Goal: Communication & Community: Answer question/provide support

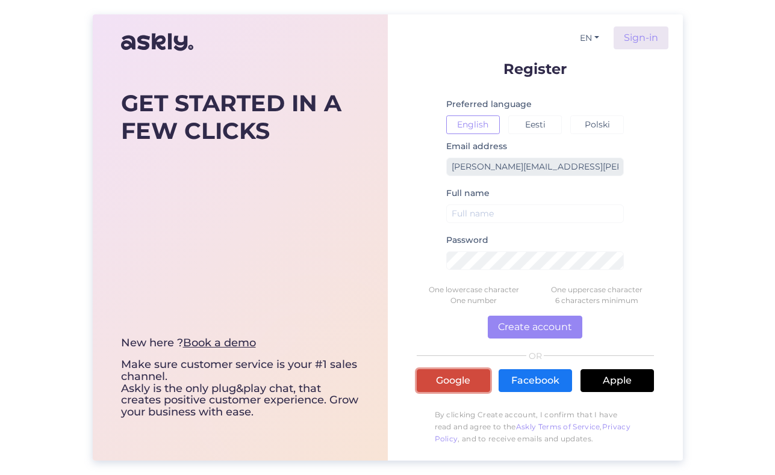
click at [450, 380] on link "Google" at bounding box center [452, 381] width 73 height 23
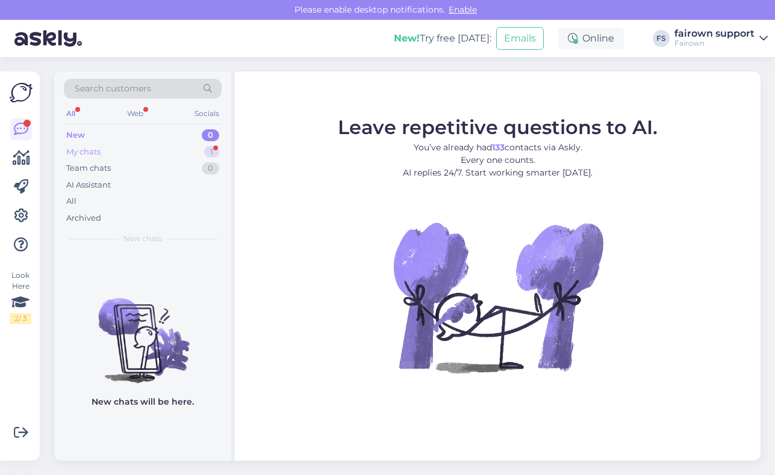
click at [154, 156] on div "My chats 1" at bounding box center [143, 152] width 158 height 17
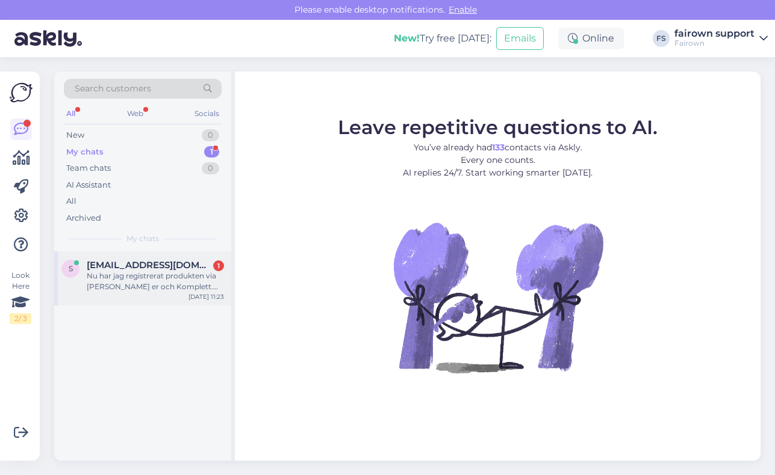
click at [138, 282] on div "Nu har jag registrerat produkten via [PERSON_NAME] er och Komplett. Jag vill vä…" at bounding box center [155, 282] width 137 height 22
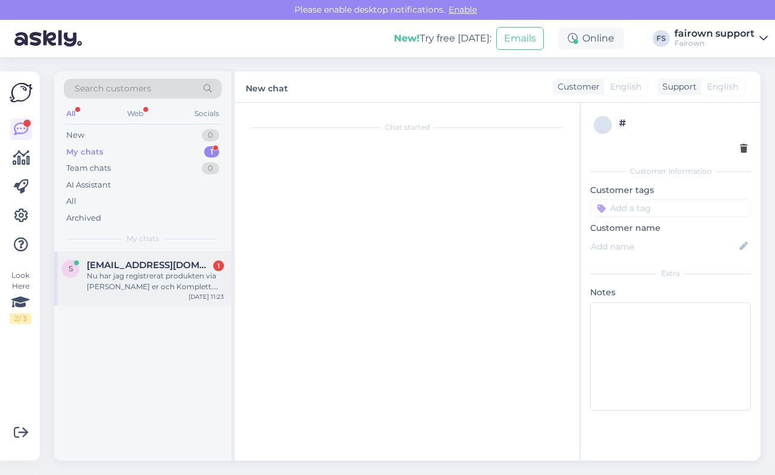
scroll to position [956, 0]
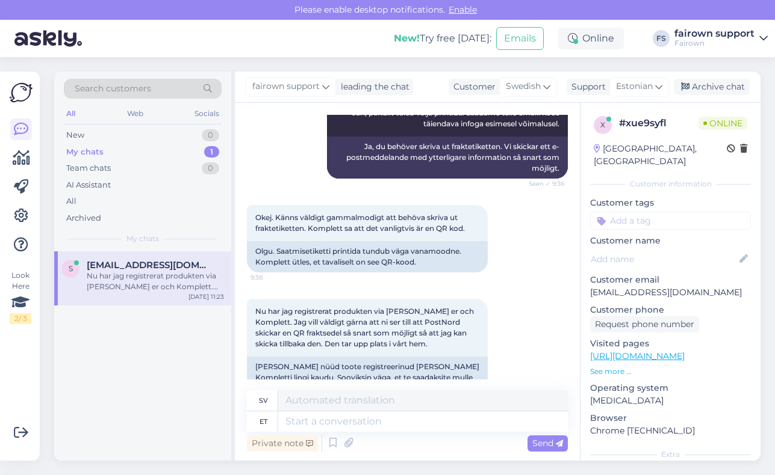
click at [183, 392] on div "s sebastian.ramirez78@gmail.com Nu har jag registrerat produkten via länken frå…" at bounding box center [142, 356] width 177 height 209
click at [329, 422] on textarea at bounding box center [422, 422] width 289 height 20
type textarea "Hästi!"
type textarea "Bra!"
type textarea "Hästi! Mi"
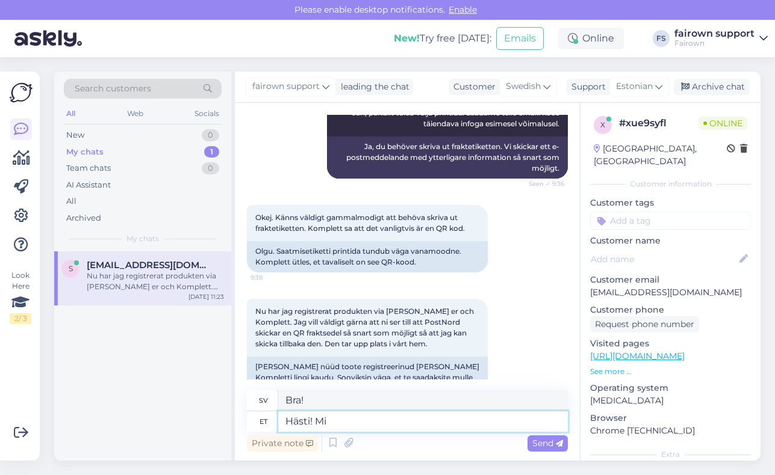
type textarea "Okej! Vadå?"
type textarea "Hästi! Mis ajaks"
type textarea "Okej! Vilken tid?"
type textarea "Hästi! Mis"
type textarea "Okej! Vadå?"
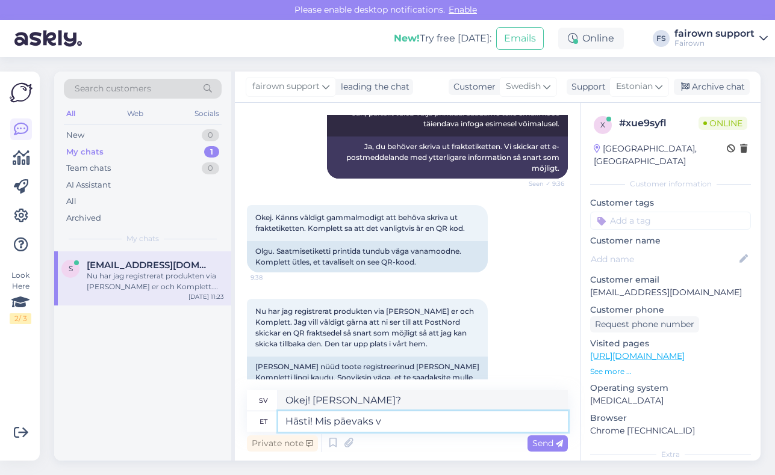
type textarea "Hästi! Mis päevaks võ"
type textarea "Okej! Vilken dag!"
type textarea "Hästi! Mis päevaks võin t"
type textarea "Okej! Vilken dag kan jag"
type textarea "Hästi! Mis päevaks võin tellida"
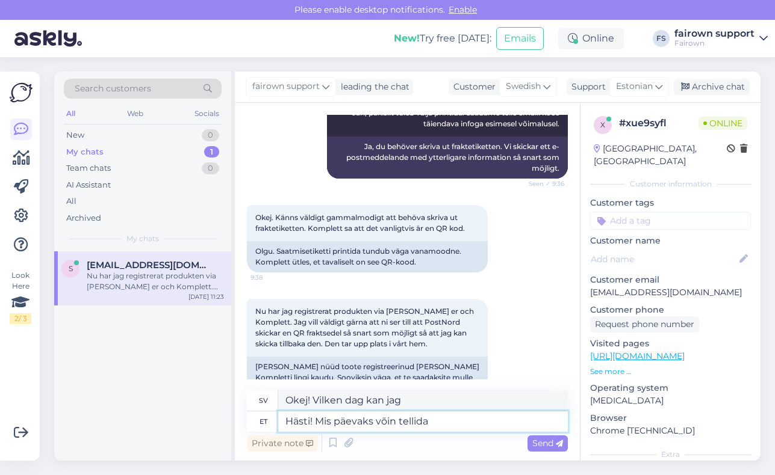
type textarea "Okej! Vilken dag kan jag beställa för?"
type textarea "Hästi! Mis päevaks võin tellida kulleri?"
type textarea "Okej! Vilken dag kan jag beställa ett bud?"
click at [428, 423] on textarea "Hästi! Mis päevaks võin tellida kulleri?" at bounding box center [422, 422] width 289 height 20
type textarea "Hästi! Mis päevaks võin tellida teil kulleri?"
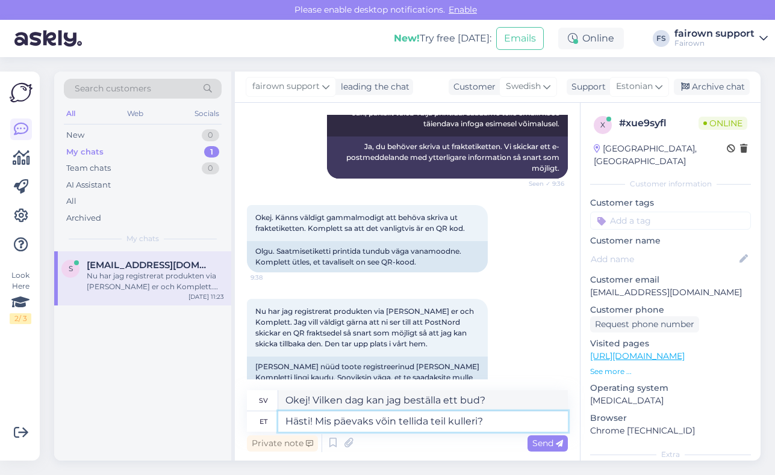
type textarea "Okej! Vilken dag kan jag beställa ert bud?"
type textarea "Hästi! Mis päevaks võin tellida teile kulleri?"
type textarea "Okej! Vilken dag kan jag beställa ett budföretag åt dig?"
click at [501, 422] on textarea "Hästi! Mis päevaks võin tellida teile kulleri?" at bounding box center [422, 422] width 289 height 20
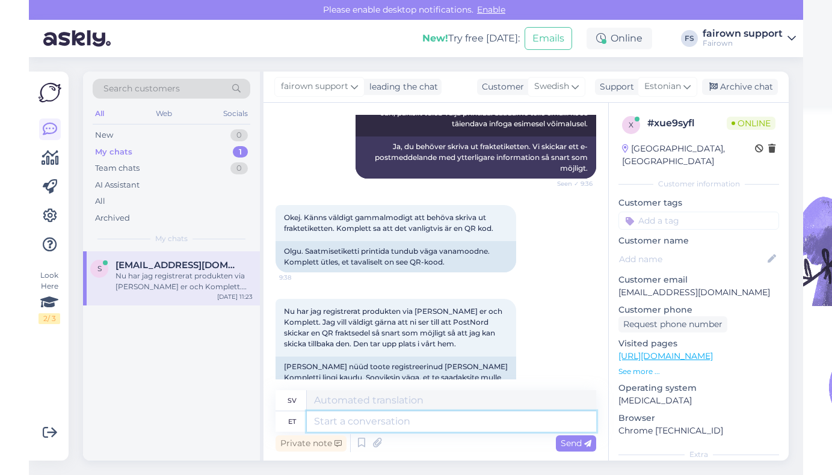
scroll to position [1028, 0]
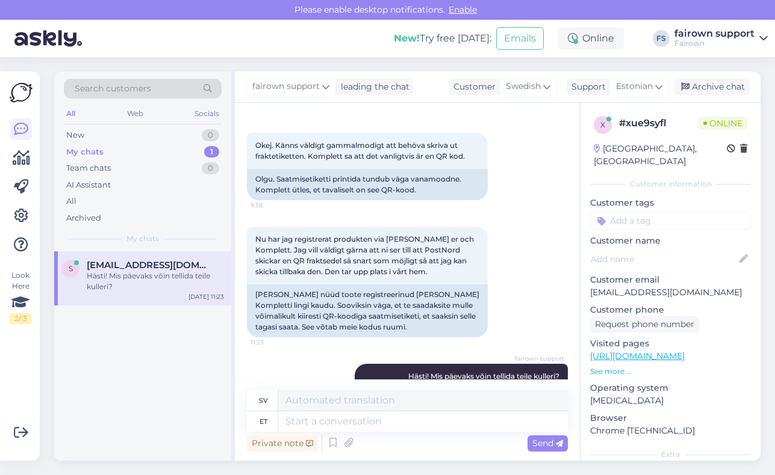
click at [214, 389] on div "s sebastian.ramirez78@gmail.com Hästi! Mis päevaks võin tellida teile kulleri? …" at bounding box center [142, 356] width 177 height 209
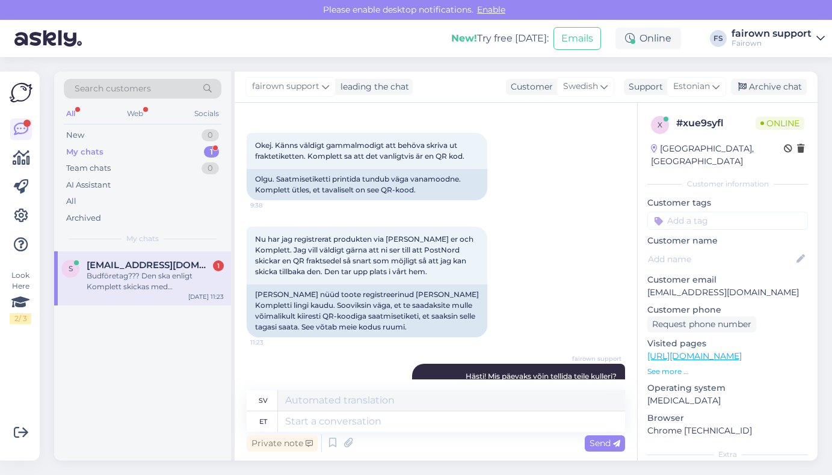
scroll to position [1144, 0]
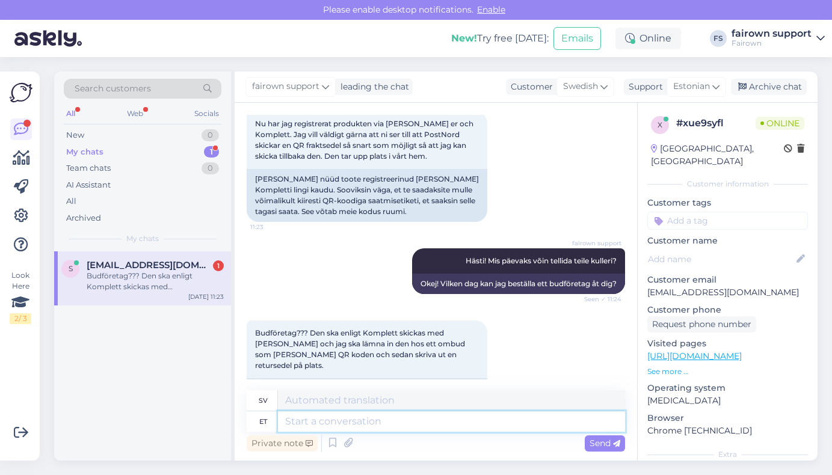
click at [383, 420] on textarea at bounding box center [451, 422] width 347 height 20
type textarea "Kui"
type textarea "Om"
type textarea "Kui te ei"
type textarea "Om du"
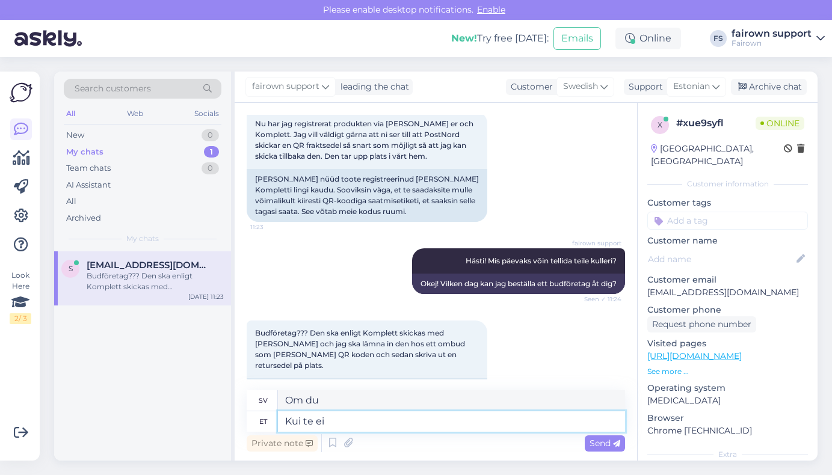
type textarea "Kui te ei s"
type textarea "Om du inte gör det"
type textarea "Kui te ei soovi"
type textarea "Om du inte vill"
type textarea "Kui te ei soovi, si"
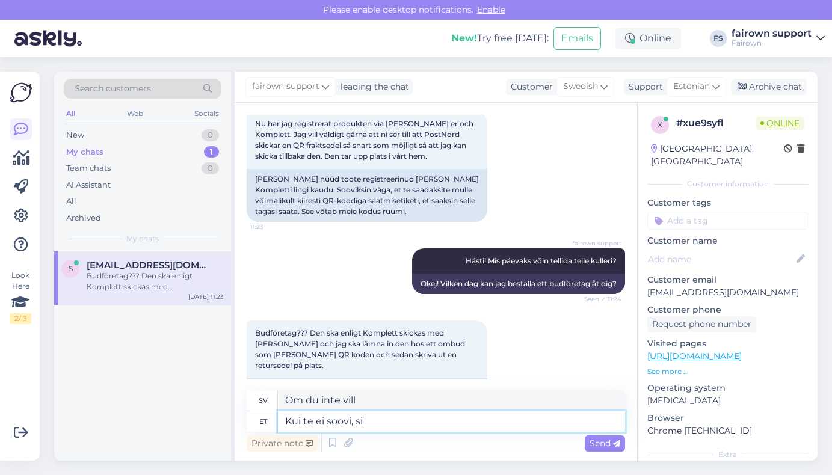
type textarea "Om du inte vill,"
type textarea "Kui te ei soovi, siis"
type textarea "Om du inte vill, då"
type textarea "Kui te ei soovi, siis me ei"
type textarea "Om du inte vill, så gör vi det"
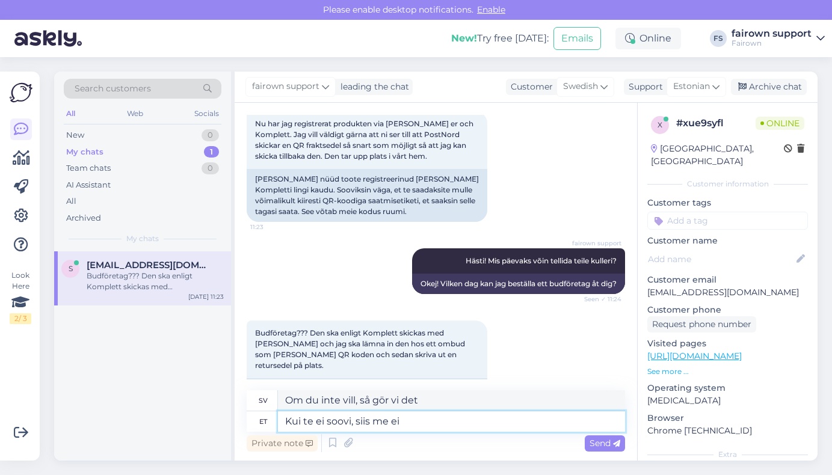
type textarea "Kui te ei soovi, siis me ei t"
type textarea "Om du inte vill, så gör vi inte det."
type textarea "Kui te ei soovi, siis me ei telli k"
type textarea "Om du inte vill ha det, beställer vi det inte."
type textarea "Kui te ei soovi, siis me ei telli kullerit."
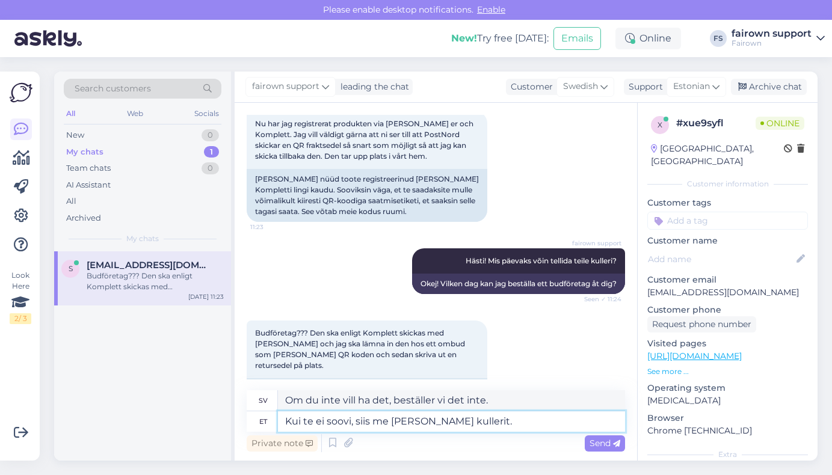
type textarea "Om du inte vill beställer vi inget bud."
type textarea "Kui te ei soovi, siis me ei telli kullerit j"
type textarea "Om du inte vill ha det beställer vi inget bud."
type textarea "Kui te ei soovi, siis me ei telli kullerit ja sa"
type textarea "Om du inte vill ha det beställer vi inte ett budföretag och"
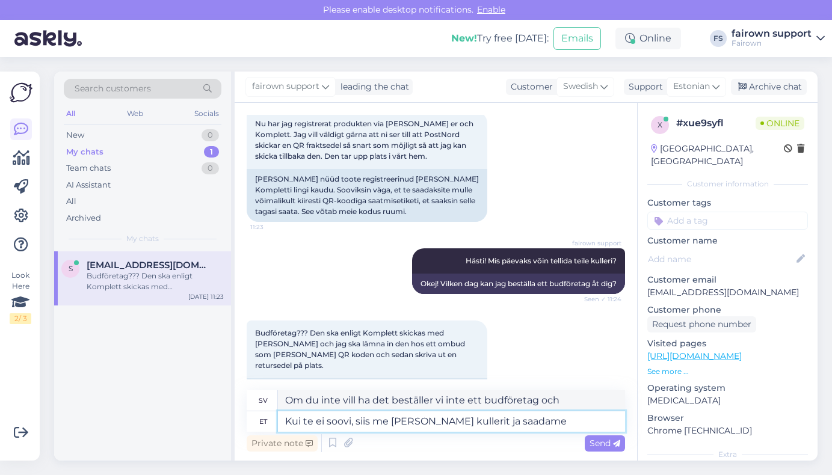
type textarea "Kui te ei soovi, siis me ei telli kullerit ja saadame t"
type textarea "Om du inte vill ha det beställer vi inte ett bud och skickar det."
type textarea "Kui te ei soovi, siis me ei telli kullerit ja saadame teile a"
type textarea "Om du inte vill ha det beställer vi inte ett bud och skickar det till dig."
type textarea "Kui te ei soovi, siis me ei telli kullerit ja saadame teile ainult p"
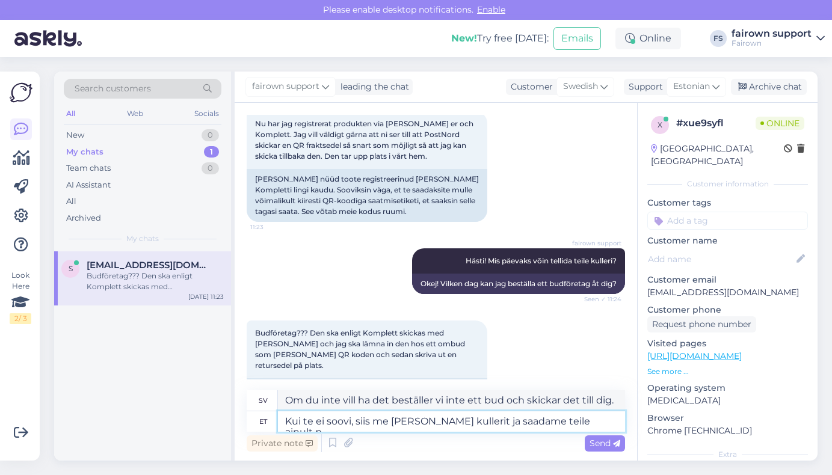
type textarea "Om du inte vill ha det beställer vi ingen kurir utan skickar bara till dig"
type textarea "Kui te ei soovi, siis me [PERSON_NAME] kullerit ja saadame teile ainult pakisil…"
type textarea "Om du inte vill det beställer vi inget budföretag utan skickar bara en frakteti…"
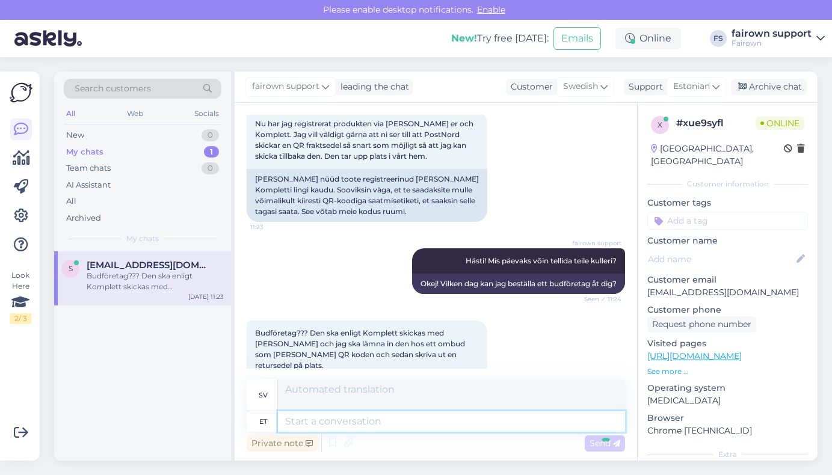
scroll to position [1237, 0]
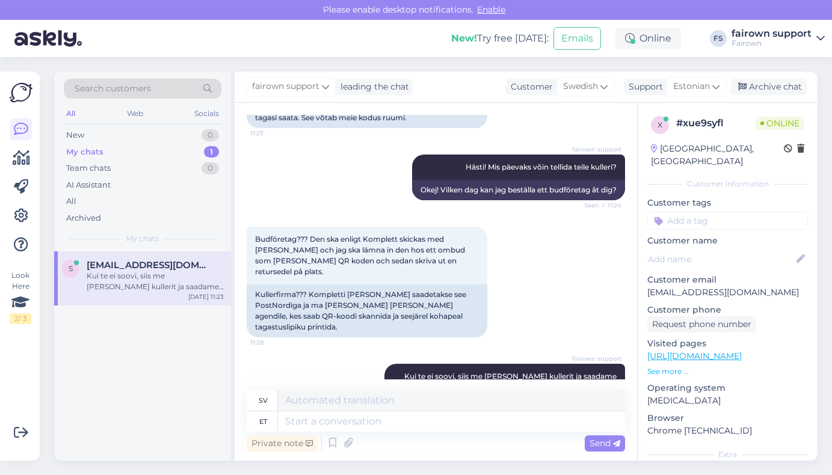
click at [182, 390] on div "s sebastian.ramirez78@gmail.com Kui te ei soovi, siis me ei telli kullerit ja s…" at bounding box center [142, 356] width 177 height 209
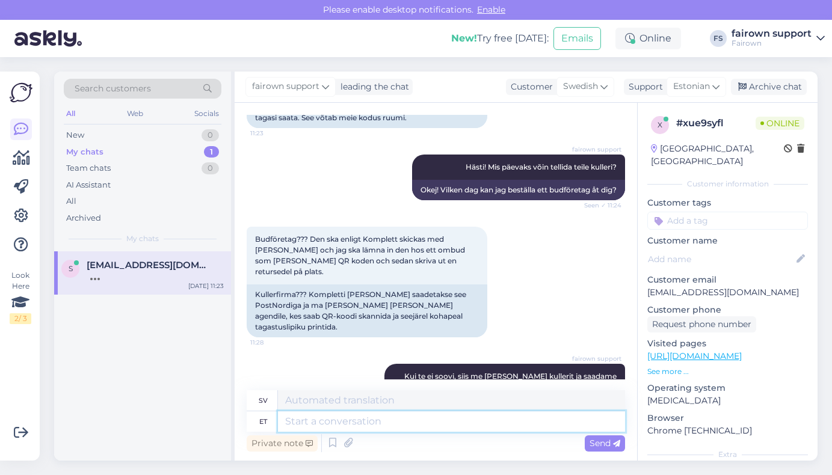
click at [367, 425] on textarea at bounding box center [451, 422] width 347 height 20
type textarea "Seejärel s"
type textarea "Sedan"
type textarea "Seejärel saate s"
type textarea "Då kan du"
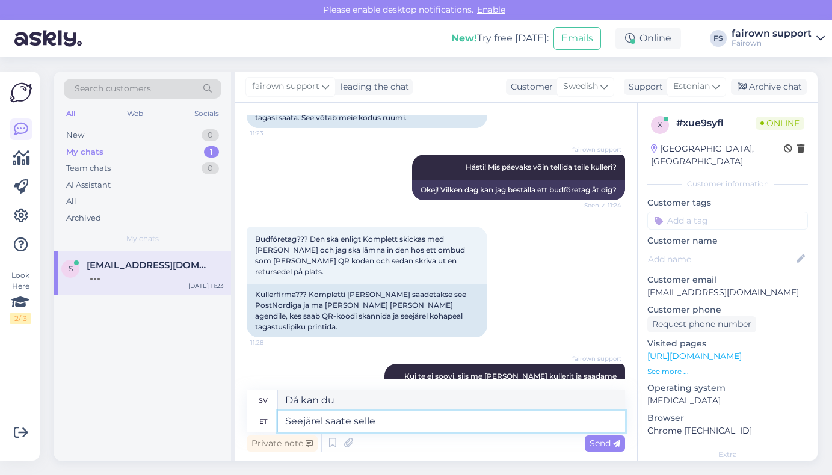
type textarea "Seejärel saate selle P"
type textarea "Då kan du få det"
type textarea "Seejärel saate selle Postnor"
type textarea "Då kan du få det från Postnor"
type textarea "Seejärel saate selle Postnordiga saa"
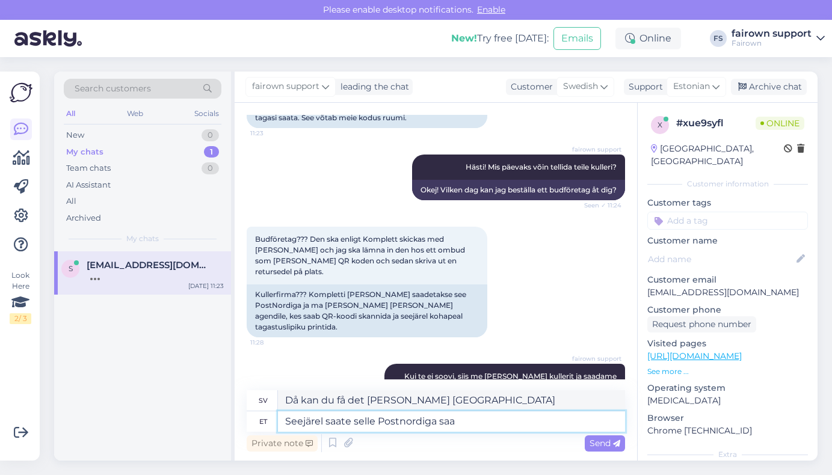
type textarea "Då kan du ta emot den med Postnord"
type textarea "Seejärel saate selle Postnordiga saata na"
type textarea "Du kan sedan skicka det med Postnord"
type textarea "Seejärel saate selle Postnordiga saata nagu soov"
type textarea "Du kan sedan skicka det med Postnord som"
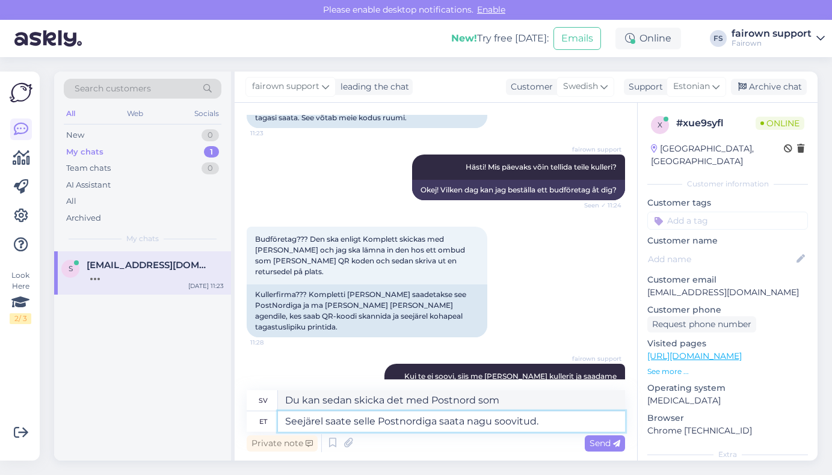
type textarea "Seejärel saate selle Postnordiga saata nagu soovitud."
type textarea "Du kan sedan skicka det med Postnord efter önskemål."
drag, startPoint x: 541, startPoint y: 423, endPoint x: 288, endPoint y: 424, distance: 253.4
click at [288, 424] on textarea "Seejärel saate selle Postnordiga saata nagu soovitud." at bounding box center [451, 422] width 347 height 20
click at [552, 424] on textarea "Seejärel saate selle Postnordiga saata nagu soovitud." at bounding box center [451, 422] width 347 height 20
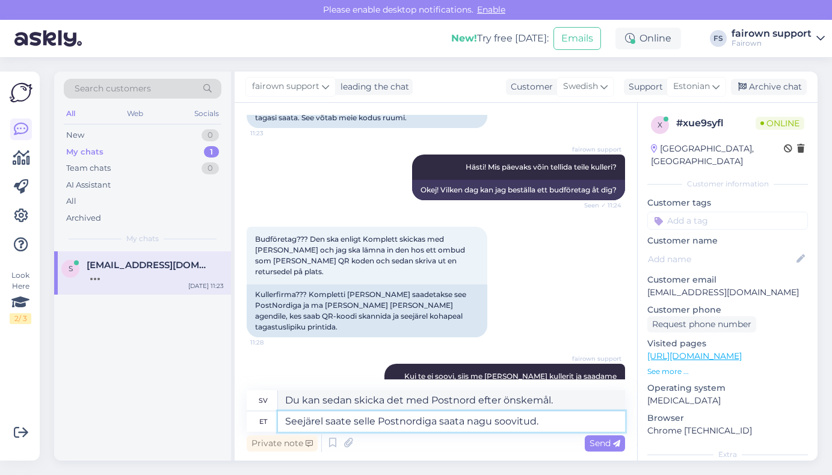
click at [553, 424] on textarea "Seejärel saate selle Postnordiga saata nagu soovitud." at bounding box center [451, 422] width 347 height 20
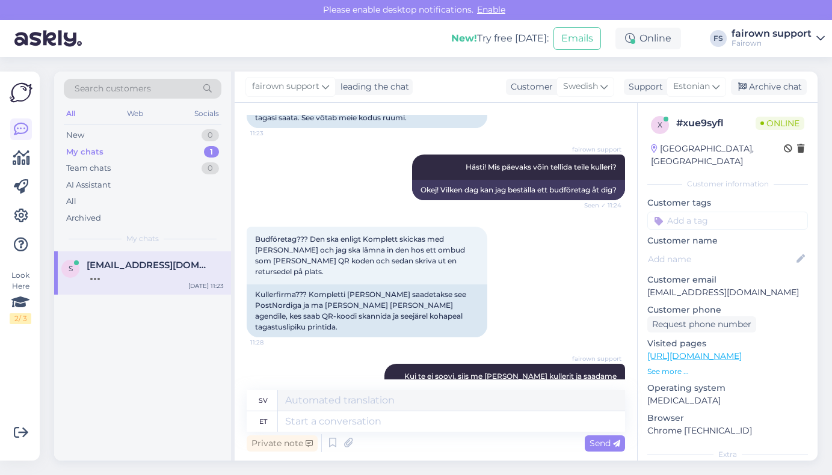
click at [214, 395] on div "s sebastian.ramirez78@gmail.com Oct 6 11:23" at bounding box center [142, 356] width 177 height 209
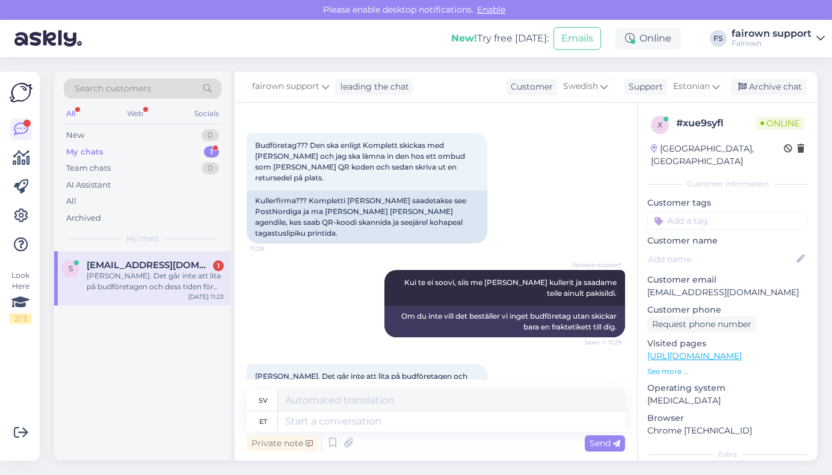
click at [172, 153] on div "My chats 1" at bounding box center [143, 152] width 158 height 17
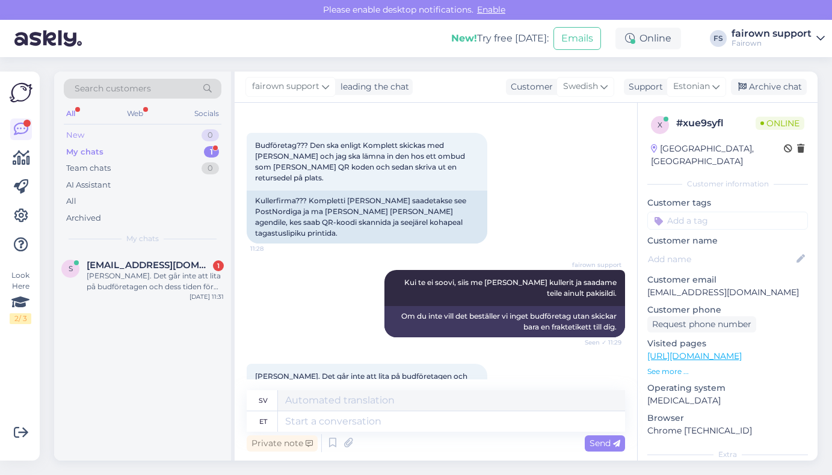
click at [173, 133] on div "New 0" at bounding box center [143, 135] width 158 height 17
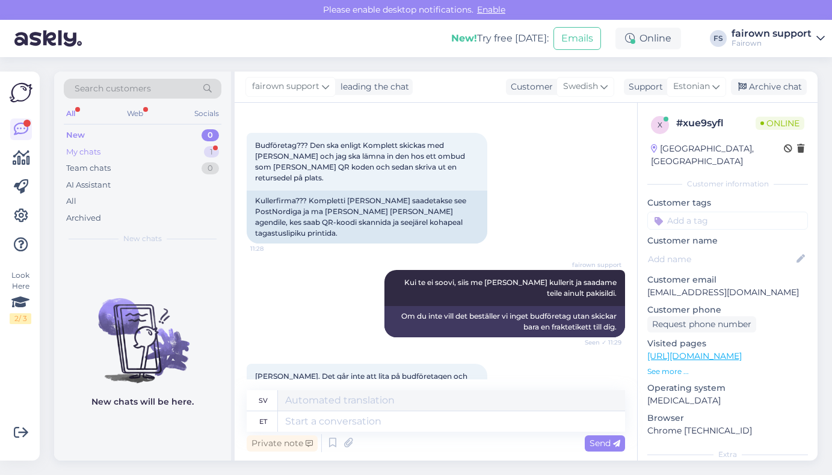
click at [160, 156] on div "My chats 1" at bounding box center [143, 152] width 158 height 17
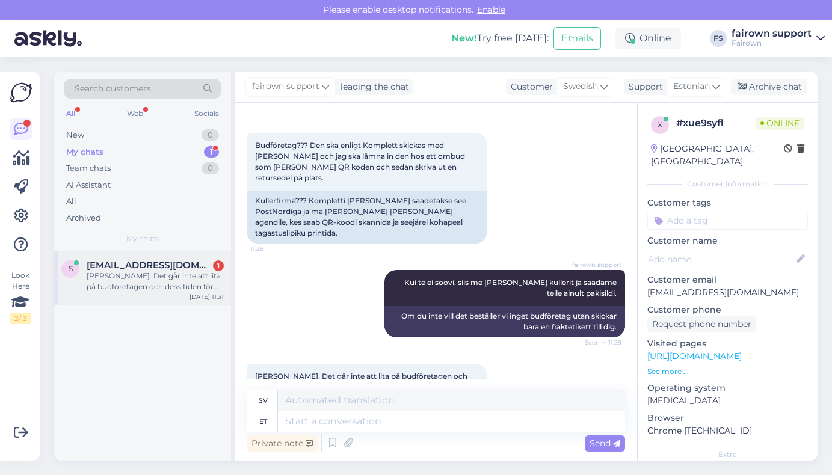
click at [151, 283] on div "[PERSON_NAME]. Det går inte att lita på budföretagen och dess tiden för hämtnin…" at bounding box center [155, 282] width 137 height 22
click at [164, 151] on div "My chats 1" at bounding box center [143, 152] width 158 height 17
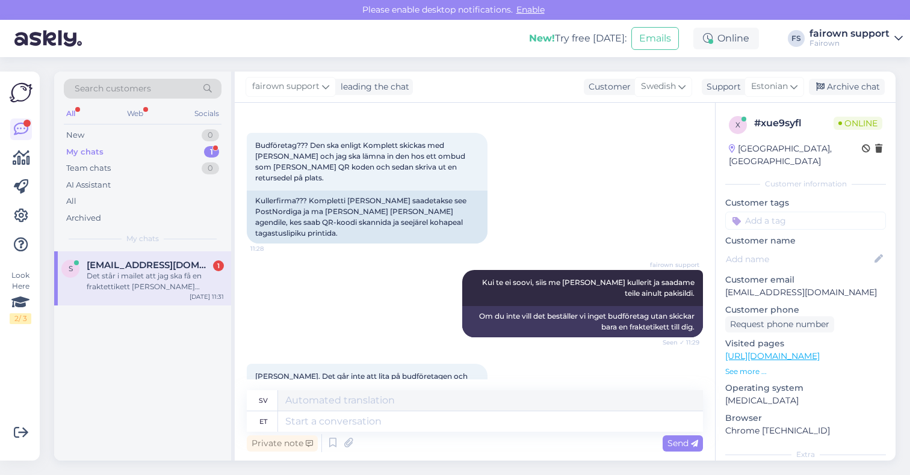
scroll to position [1425, 0]
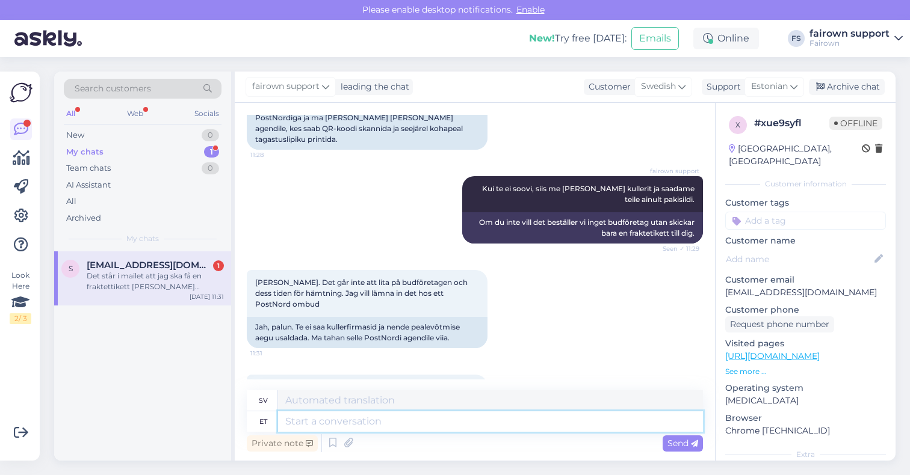
click at [432, 423] on textarea at bounding box center [490, 422] width 425 height 20
click at [350, 442] on icon at bounding box center [348, 444] width 17 height 18
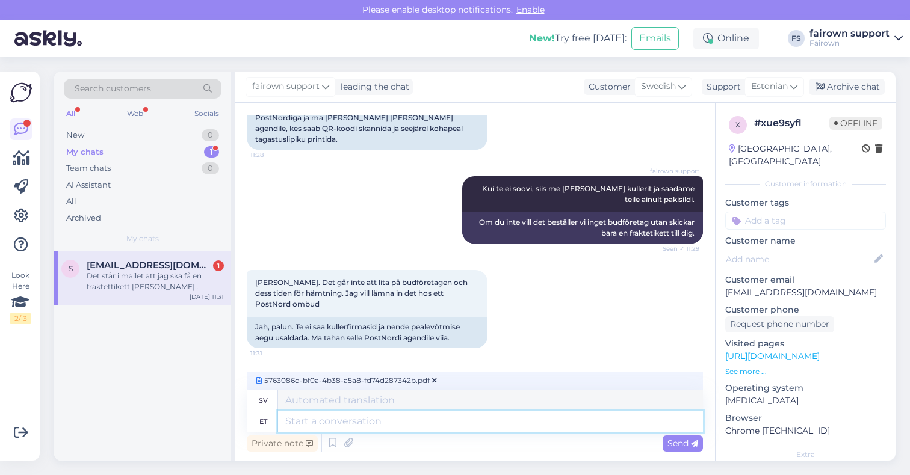
click at [460, 423] on textarea at bounding box center [490, 422] width 425 height 20
type textarea "S"
type textarea "Lisan"
type textarea "Jag lägger till"
type textarea "L"
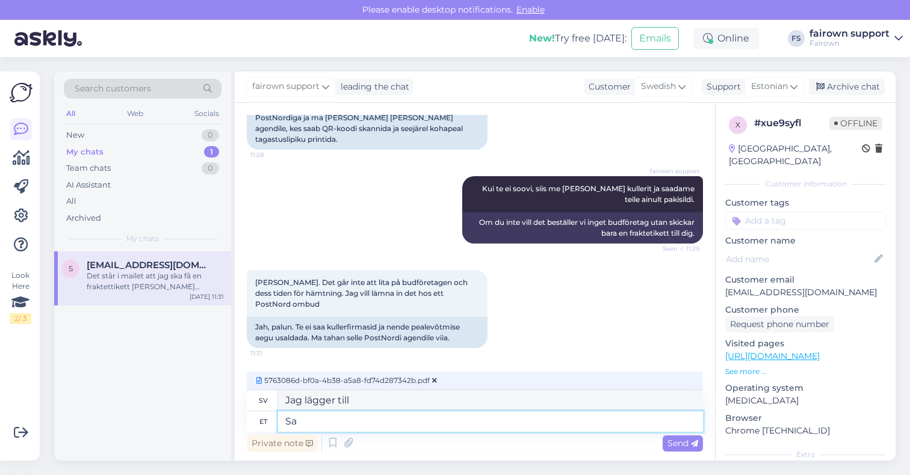
type textarea "S"
type textarea "Siin o"
type textarea "Här"
type textarea "Siin on p"
type textarea "Här är"
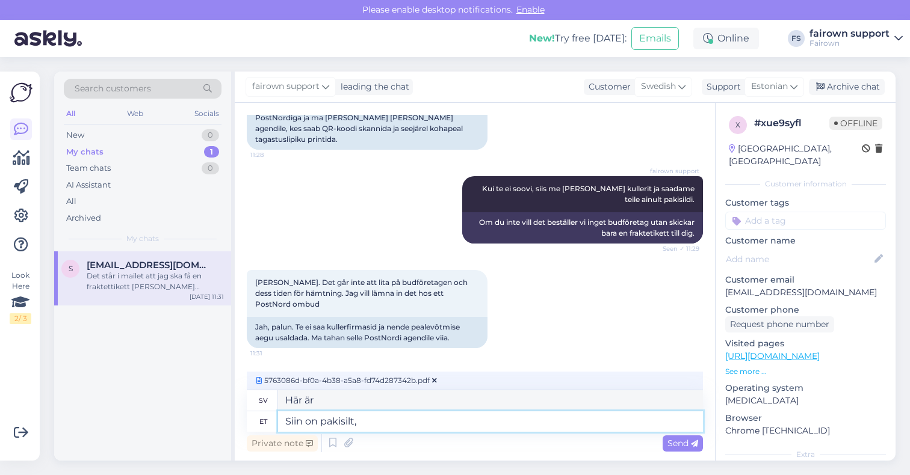
type textarea "Siin on pakisilt, m"
type textarea "Här är fraktetiketten,"
type textarea "Siin on pakisilt, mida sa"
type textarea "Här är fraktetiketten, som"
type textarea "Siin on pakisilt, mida saate k"
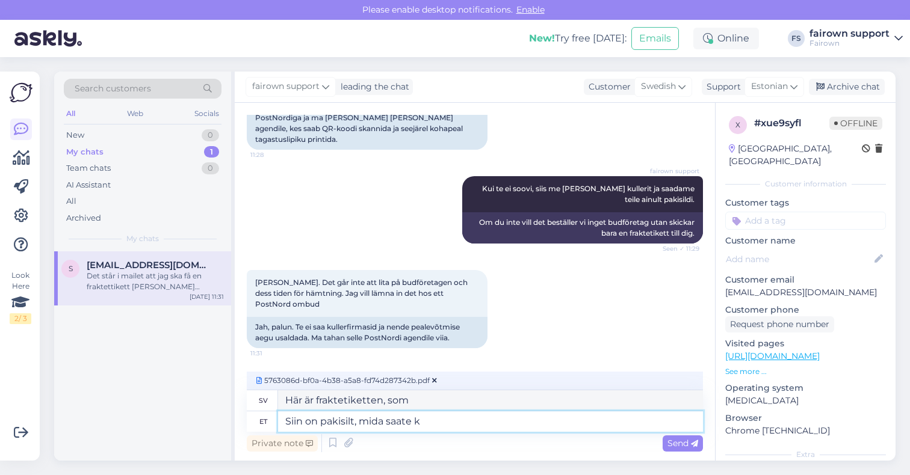
type textarea "Här är fraktetiketten du kommer att få"
type textarea "Siin on pakisilt, mida saate kasutada."
type textarea "Här är en fraktetikett du kan använda."
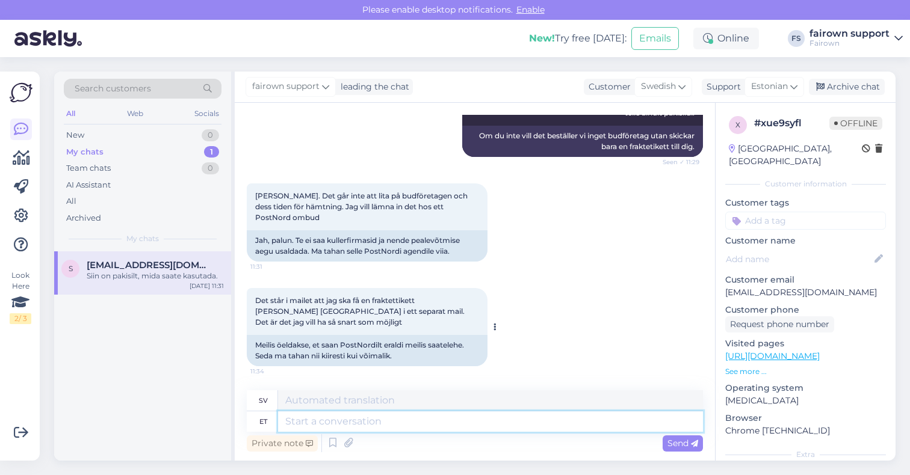
scroll to position [1550, 0]
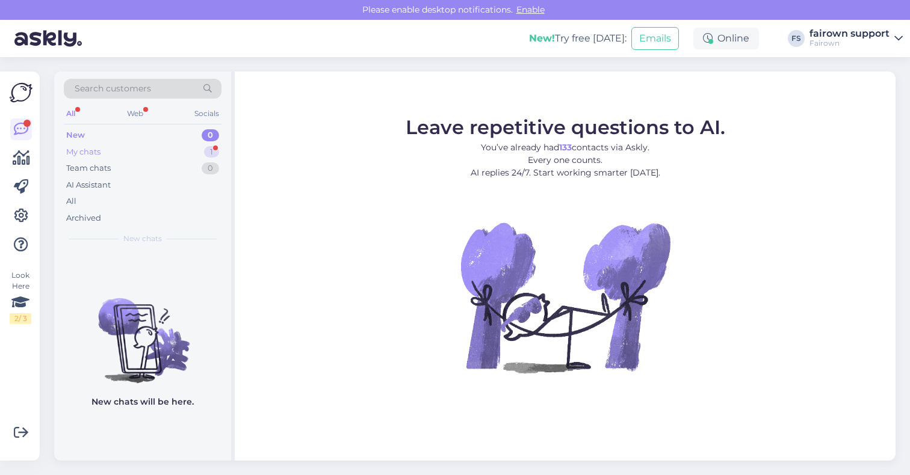
click at [178, 147] on div "My chats 1" at bounding box center [143, 152] width 158 height 17
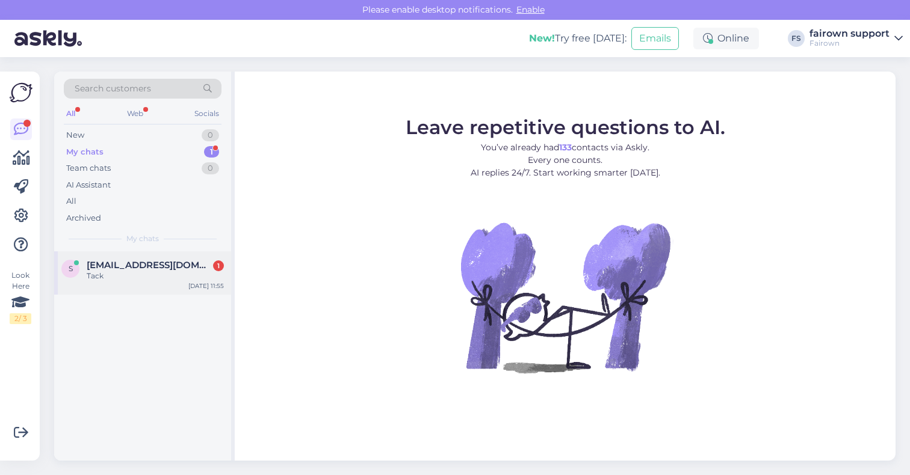
click at [161, 282] on div "s sebastian.ramirez78@gmail.com 1 Tack Oct 6 11:55" at bounding box center [142, 273] width 177 height 43
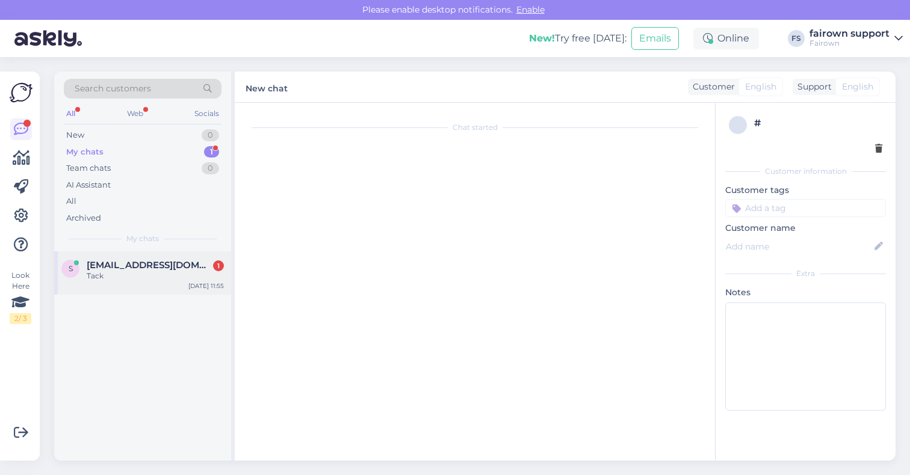
scroll to position [2153, 0]
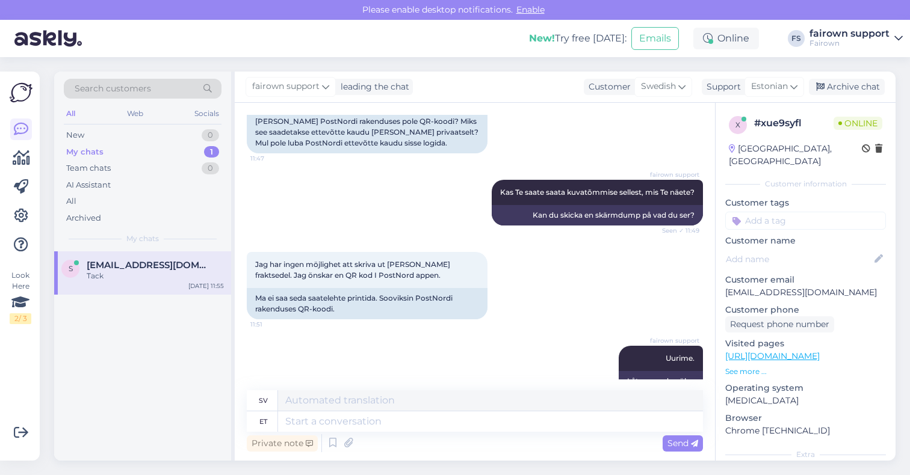
click at [368, 468] on div "Search customers All Web Socials New 0 My chats 1 Team chats 0 AI Assistant All…" at bounding box center [478, 266] width 863 height 418
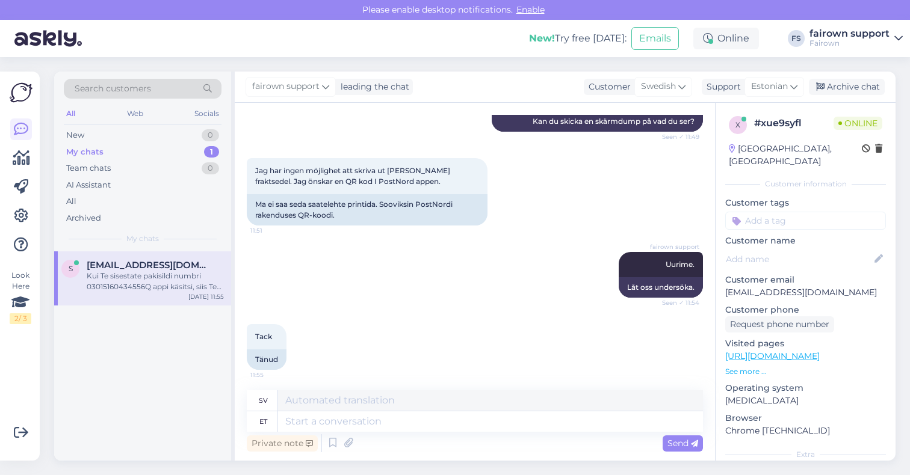
click at [150, 151] on div "My chats 1" at bounding box center [143, 152] width 158 height 17
click at [152, 289] on div "Kui Te sisestate pakisildi numbri 03015160434556Q appi käsitsi, siis Te peaksit…" at bounding box center [155, 282] width 137 height 22
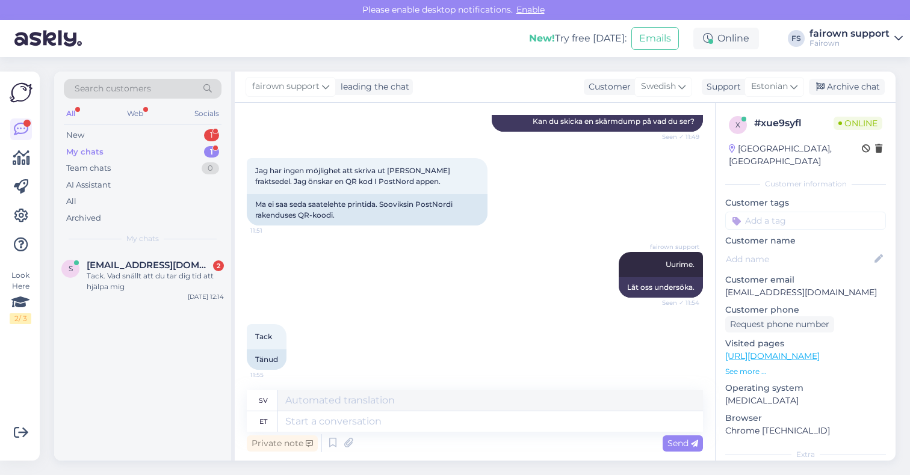
scroll to position [3063, 0]
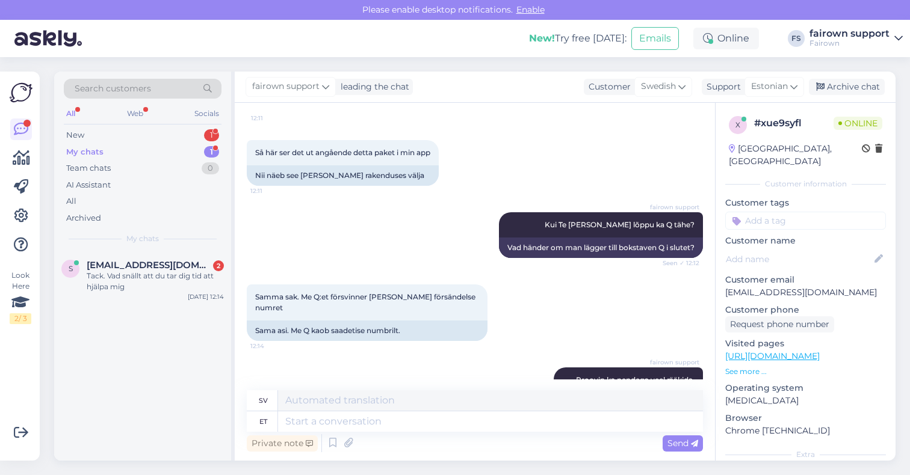
click at [173, 429] on div "s sebastian.ramirez78@gmail.com 2 Tack. Vad snällt att du tar dig tid att hjälp…" at bounding box center [142, 356] width 177 height 209
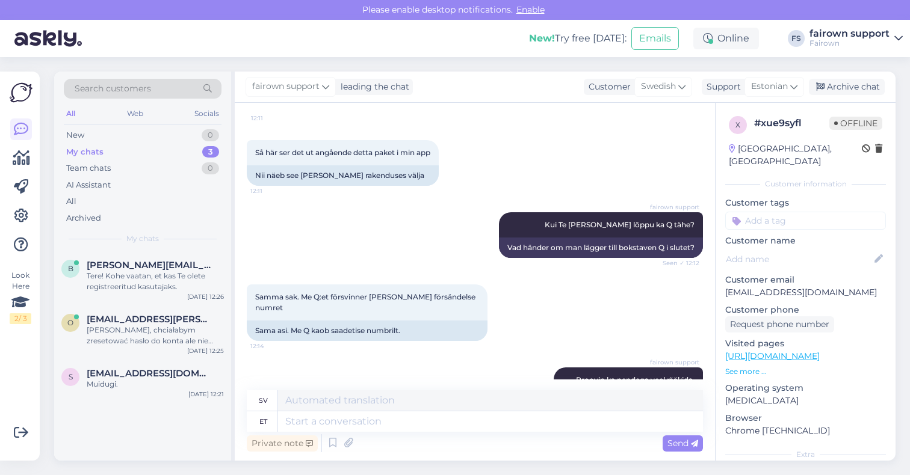
scroll to position [3135, 0]
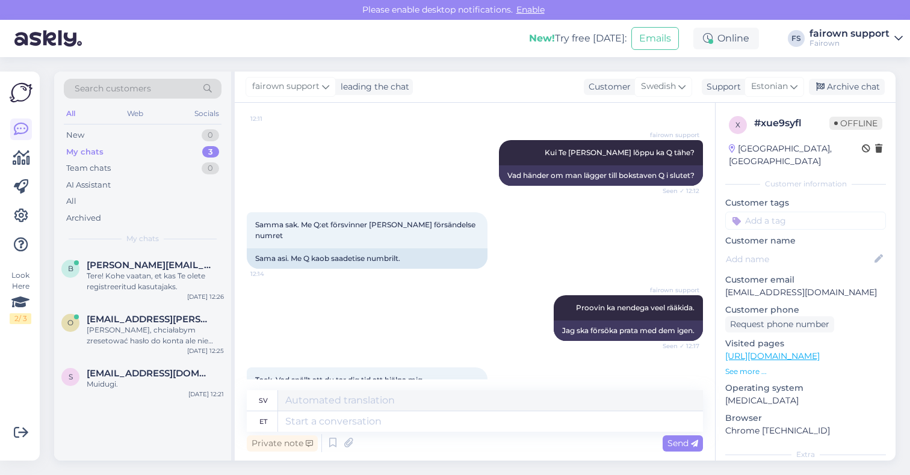
click at [158, 443] on div "B Bartosz.rychlak@ispot.pl Tere! Kohe vaatan, et kas Te olete registreeritud ka…" at bounding box center [142, 356] width 177 height 209
click at [178, 155] on div "My chats 3" at bounding box center [143, 152] width 158 height 17
click at [167, 172] on div "Team chats 0" at bounding box center [143, 168] width 158 height 17
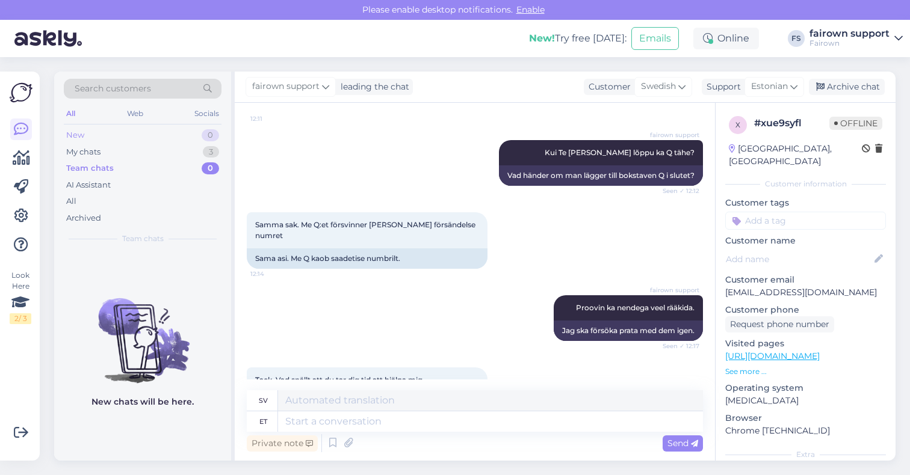
click at [170, 135] on div "New 0" at bounding box center [143, 135] width 158 height 17
click at [178, 151] on div "My chats 3" at bounding box center [143, 152] width 158 height 17
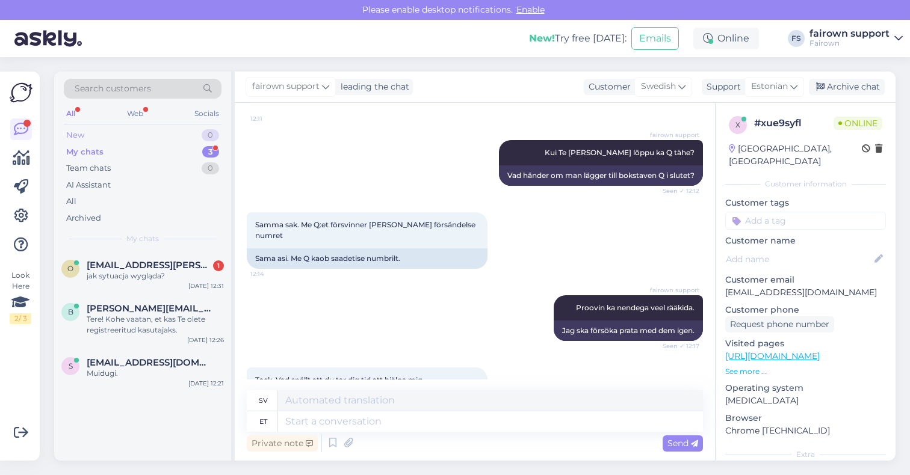
click at [181, 140] on div "New 0" at bounding box center [143, 135] width 158 height 17
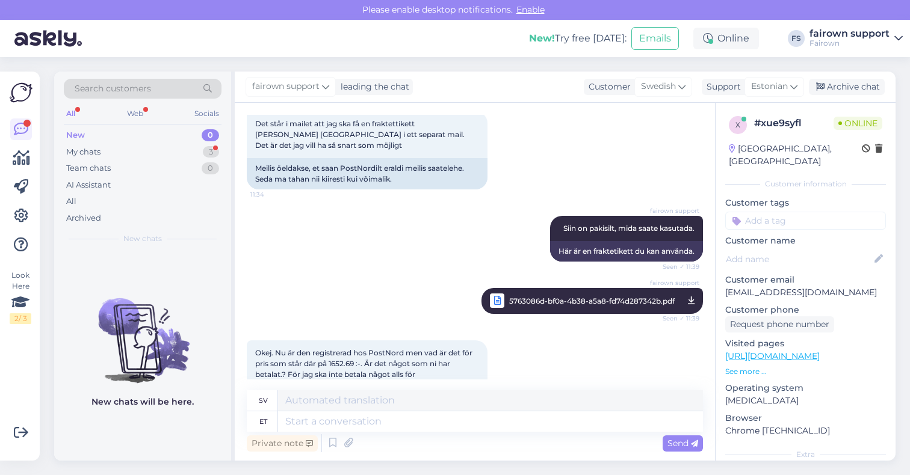
scroll to position [1662, 0]
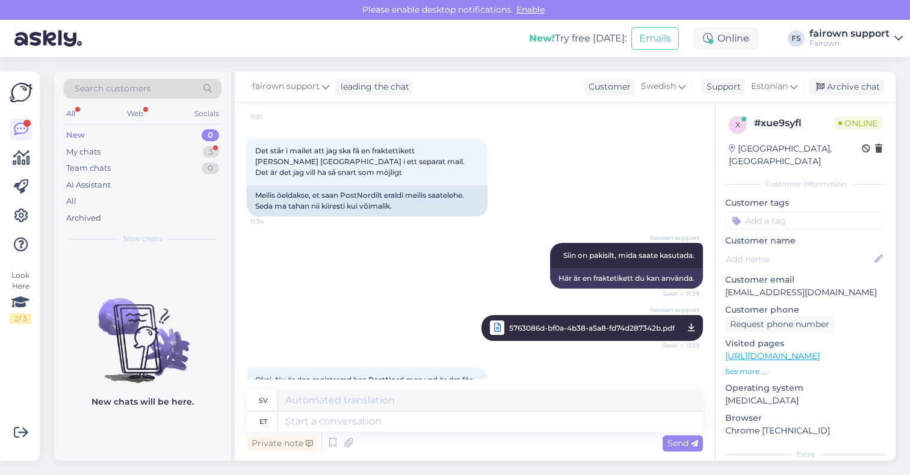
click at [530, 321] on span "5763086d-bf0a-4b38-a5a8-fd74d287342b.pdf" at bounding box center [592, 328] width 166 height 15
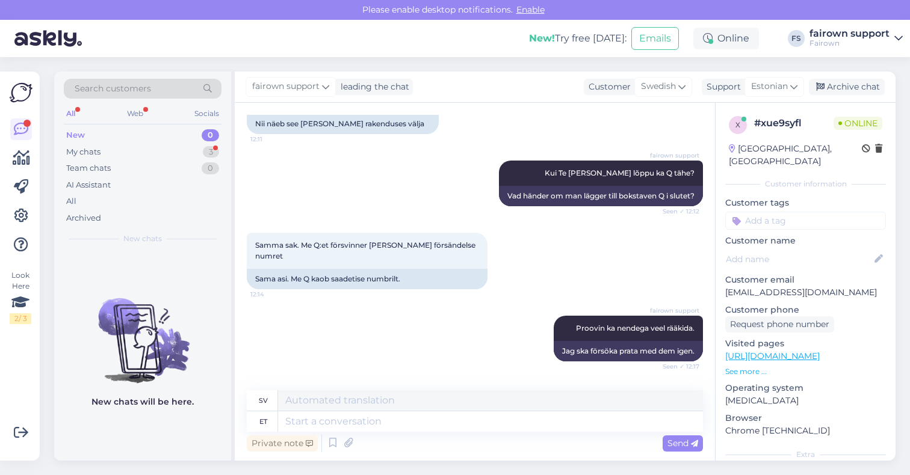
scroll to position [3135, 0]
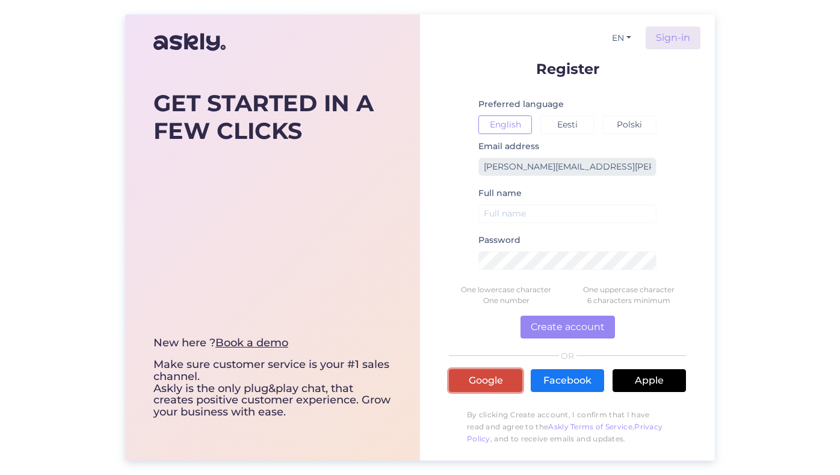
click at [486, 384] on link "Google" at bounding box center [485, 381] width 73 height 23
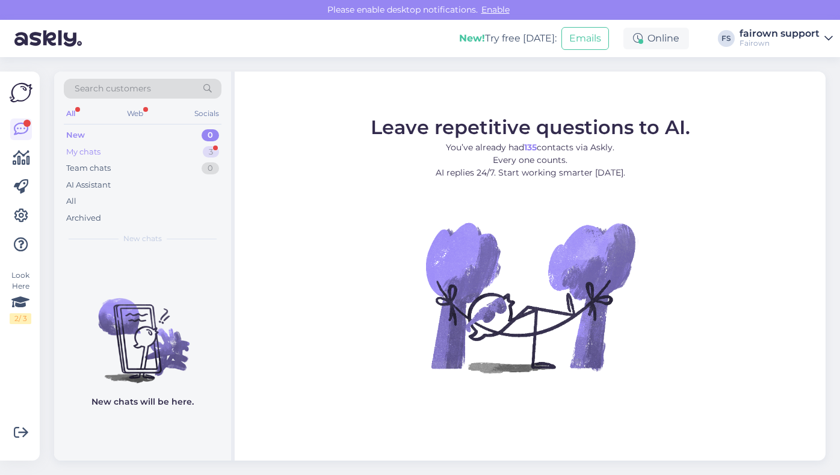
click at [142, 155] on div "My chats 3" at bounding box center [143, 152] width 158 height 17
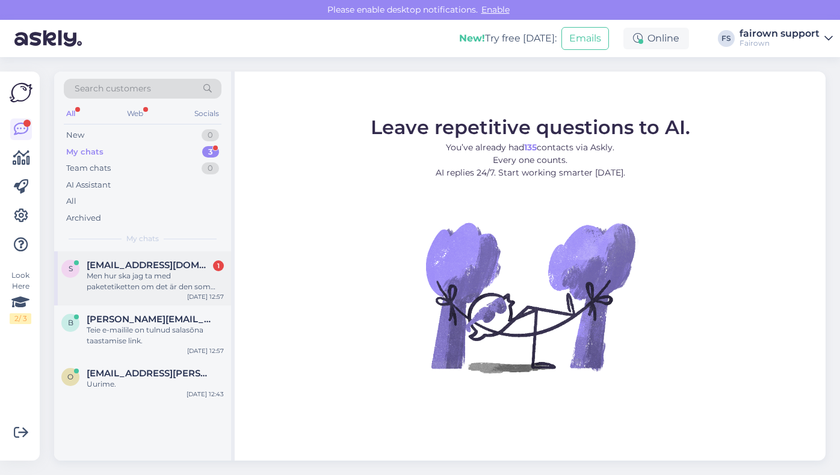
click at [158, 291] on div "Men hur ska jag ta med paketetiketten om det är den som ska skrivas ut hos ombu…" at bounding box center [155, 282] width 137 height 22
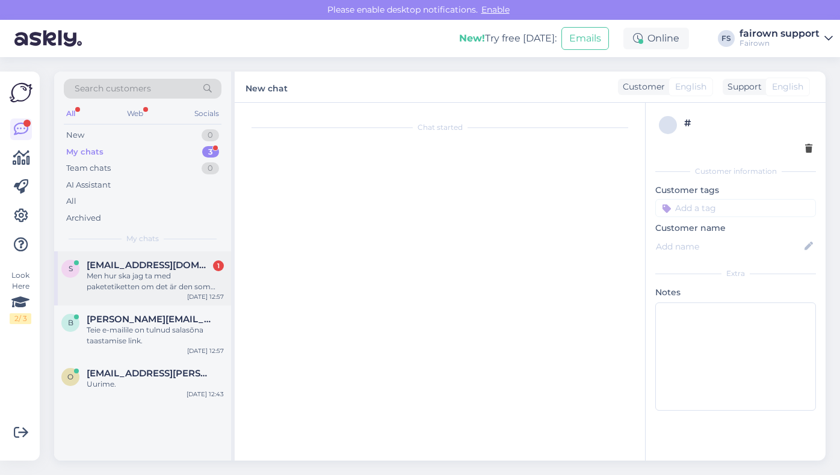
scroll to position [3435, 0]
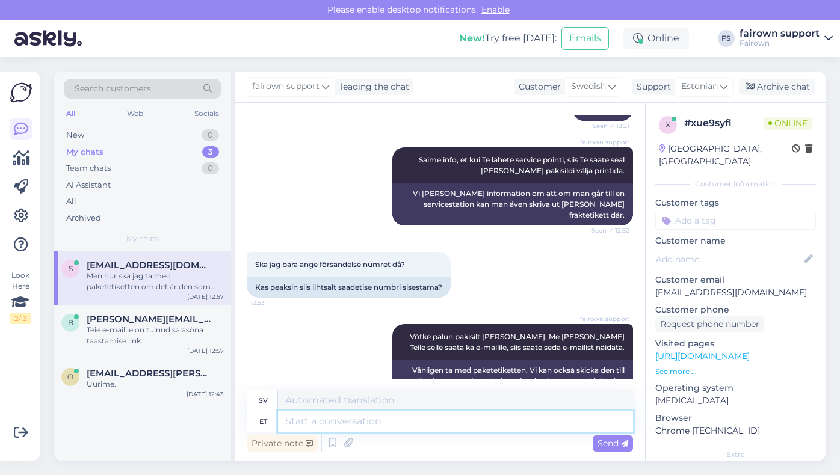
click at [387, 424] on textarea at bounding box center [455, 422] width 355 height 20
type textarea "Te s"
type textarea "Du är"
type textarea "Te saate"
type textarea "Du kan"
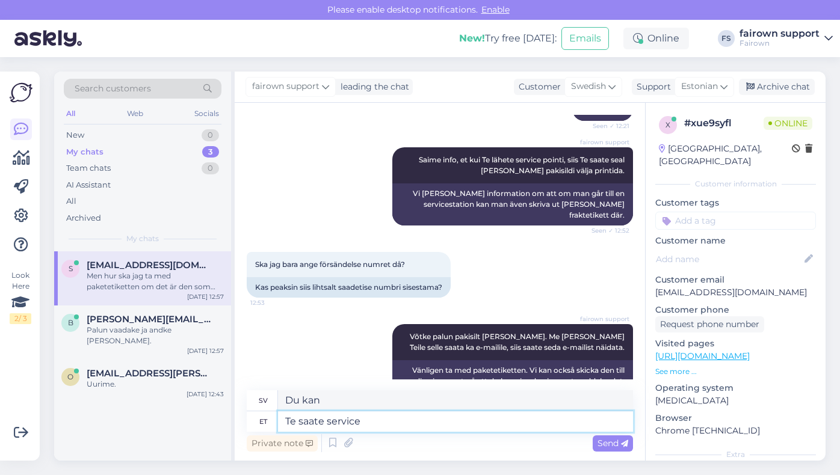
type textarea "Te saate service p"
type textarea "Du kommer att få service"
type textarea "Te saate service pointis n"
type textarea "Du kan få den på servicestället"
type textarea "Te saate service pointis näidata"
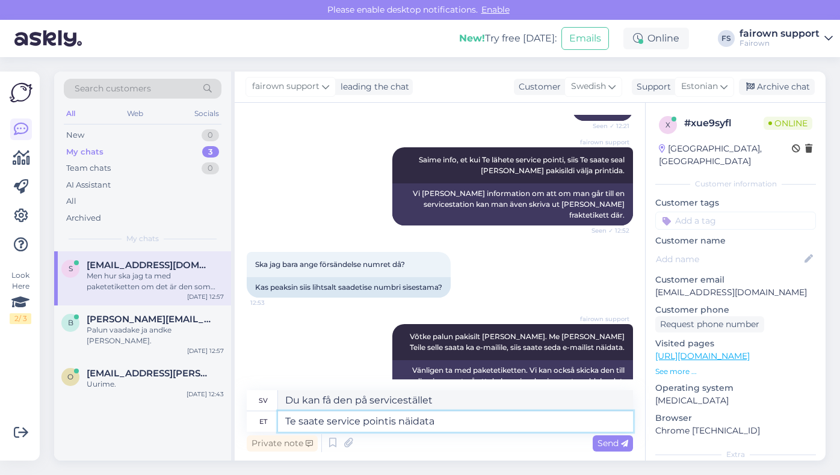
type textarea "Du kan visa den på servicestället"
type textarea "Te saate service pointis näidata pakisil"
type textarea "Du kan visa upp ditt paket vid servicestället."
type textarea "Te saate service pointis näidata pakisilti"
type textarea "Du kan visa fraktetiketten vid servicestället."
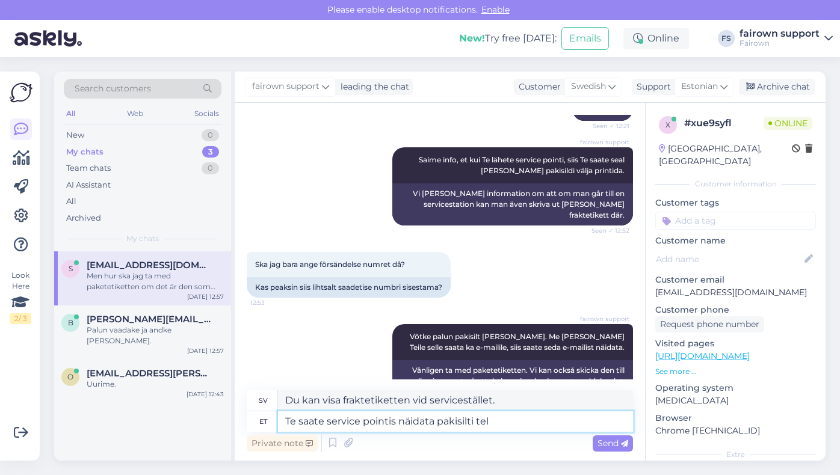
type textarea "Te saate service pointis näidata pakisilti tele"
type textarea "Du kan visa paketetiketten för servicestället."
type textarea "Te saate service pointis näidata pakisilti"
type textarea "Du kan visa fraktetiketten vid servicestället."
type textarea "Te saate service pointis näidata pakisilti näiteks e"
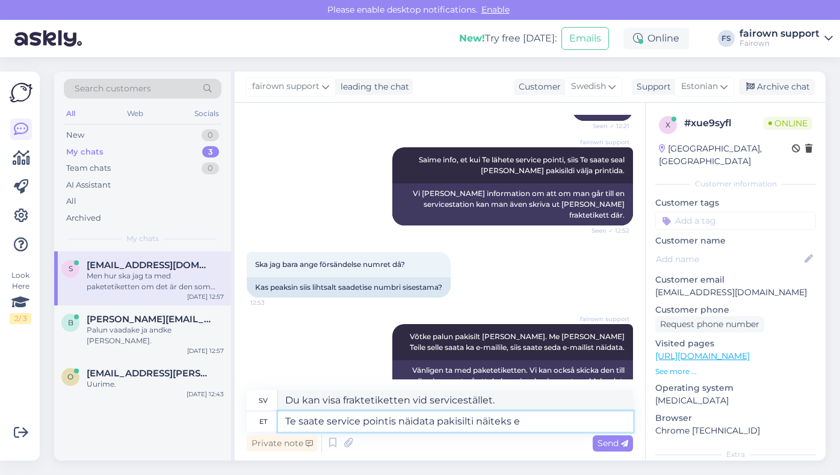
type textarea "Du kan visa fraktetiketten vid servicestället, till exempel:"
type textarea "Te saate service pointis näidata pakisilti näiteks enda"
type textarea "Du kan visa paketetiketten vid servicestället, till exempel din."
type textarea "Te saate service pointis näidata pakisilti näiteks enda telefonist."
type textarea "Du kan visa paketetiketten vid servicestället, till exempel [PERSON_NAME] din t…"
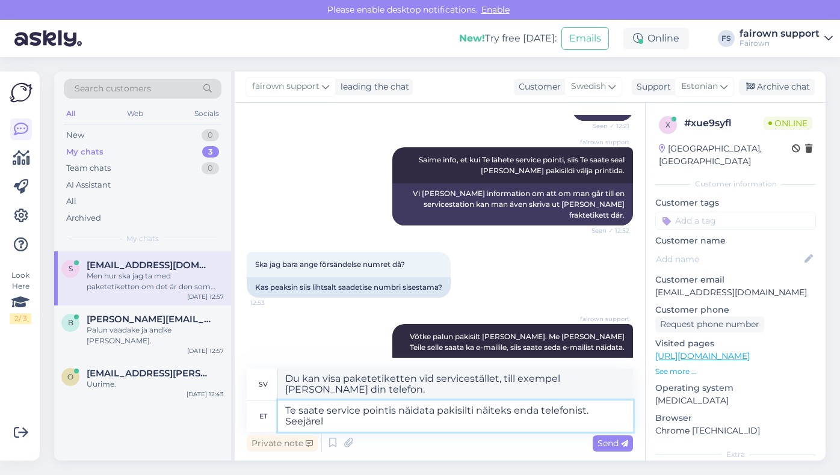
type textarea "Te saate service pointis näidata pakisilti näiteks enda telefonist. Seejärel n"
type textarea "Du kan visa paketetiketten vid servicestället, till exempel [PERSON_NAME] din t…"
type textarea "Te saate service pointis näidata pakisilti näiteks enda telefonist. Seejärel na…"
type textarea "Du kan visa paketetiketten vid servicestället, till exempel [PERSON_NAME] din t…"
type textarea "Te saate service pointis näidata pakisilti näiteks enda telefonist. Seejärel na…"
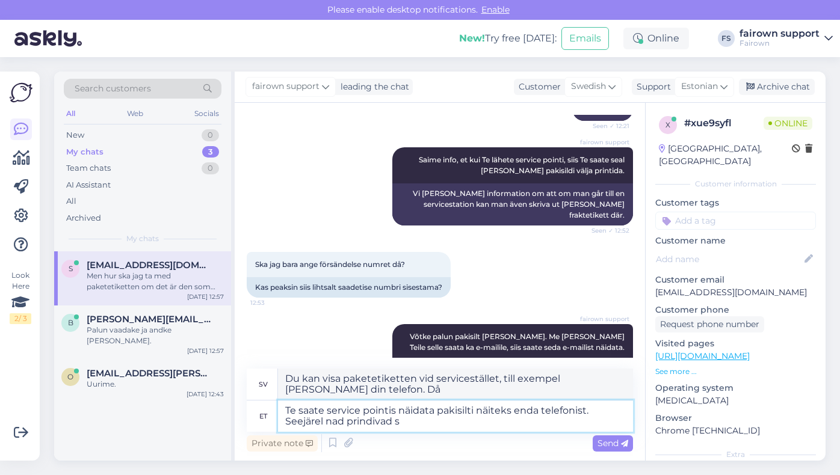
type textarea "Du kan visa fraktetiketten vid servicestället, till exempel [PERSON_NAME] din t…"
click at [420, 425] on textarea "Te saate service pointis näidata pakisilti näiteks enda telefonist. Seejärel na…" at bounding box center [455, 416] width 355 height 31
type textarea "Te saate service pointis näidata pakisilti näiteks enda telefonist. Seejärel na…"
type textarea "Du kan visa fraktetiketten vid servicestället, till exempel [PERSON_NAME] din t…"
click at [480, 426] on textarea "Te saate service pointis näidata pakisilti näiteks enda telefonist. Seejärel na…" at bounding box center [455, 416] width 355 height 31
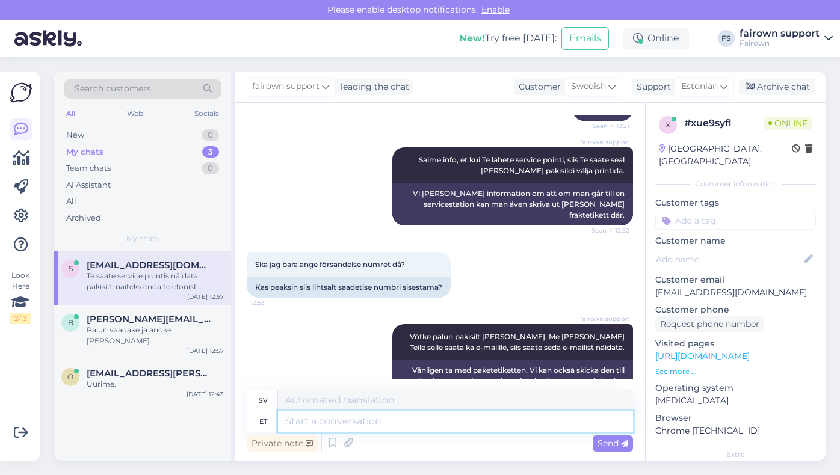
scroll to position [3529, 0]
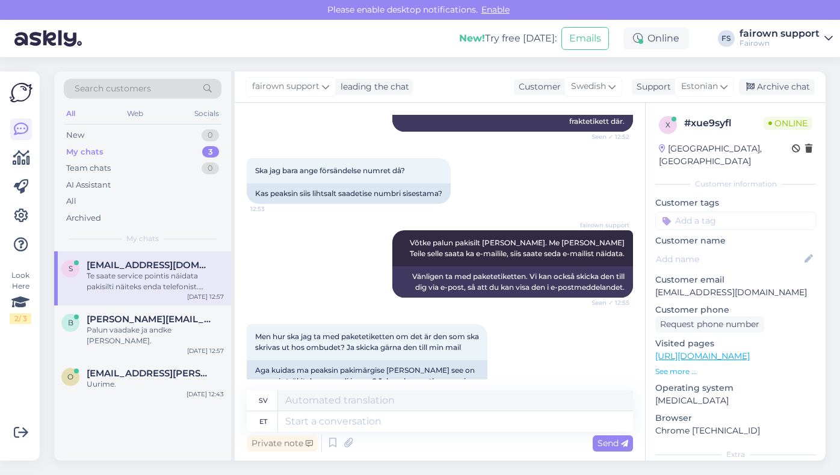
drag, startPoint x: 794, startPoint y: 282, endPoint x: 654, endPoint y: 282, distance: 140.8
click at [654, 282] on div "x # xue9syfl Online [GEOGRAPHIC_DATA], Helsingborg Customer information Custome…" at bounding box center [736, 356] width 180 height 507
copy p "[EMAIL_ADDRESS][DOMAIN_NAME]"
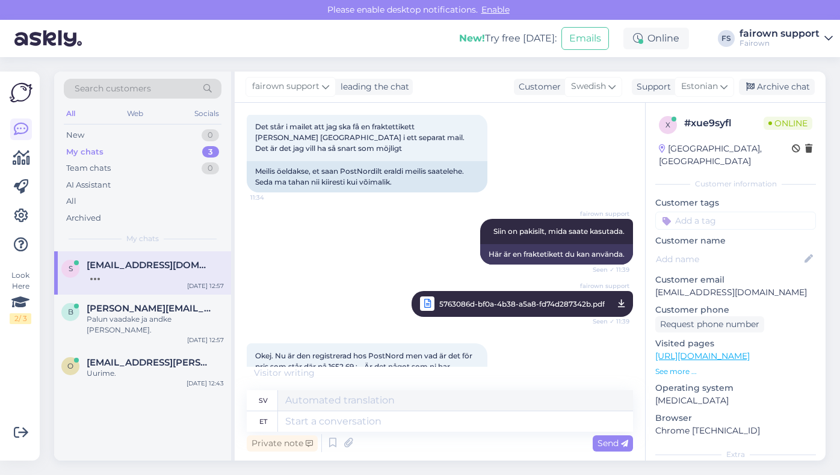
scroll to position [1624, 0]
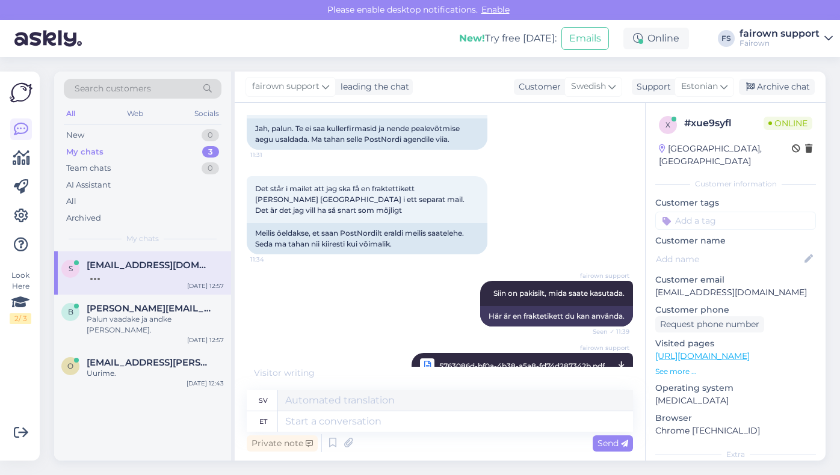
click at [620, 359] on icon at bounding box center [621, 366] width 7 height 15
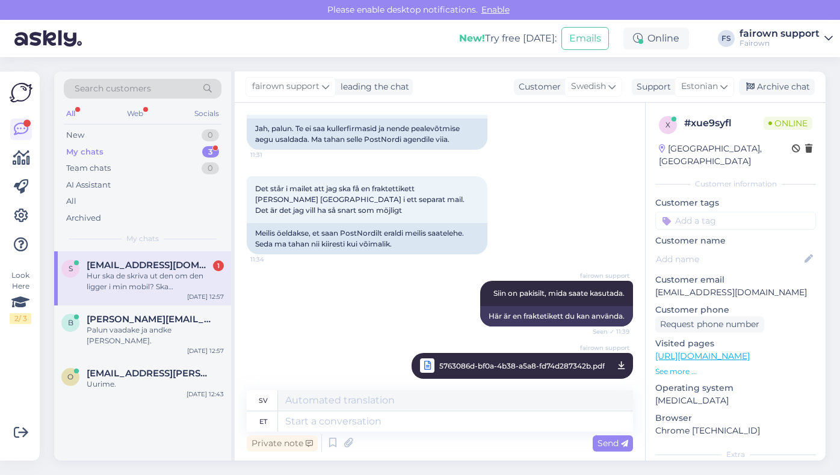
scroll to position [3623, 0]
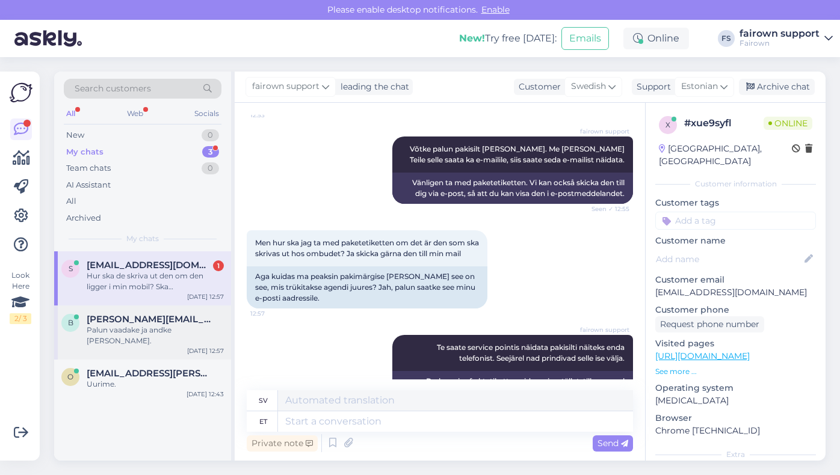
click at [131, 332] on div "Palun vaadake ja andke [PERSON_NAME]." at bounding box center [155, 336] width 137 height 22
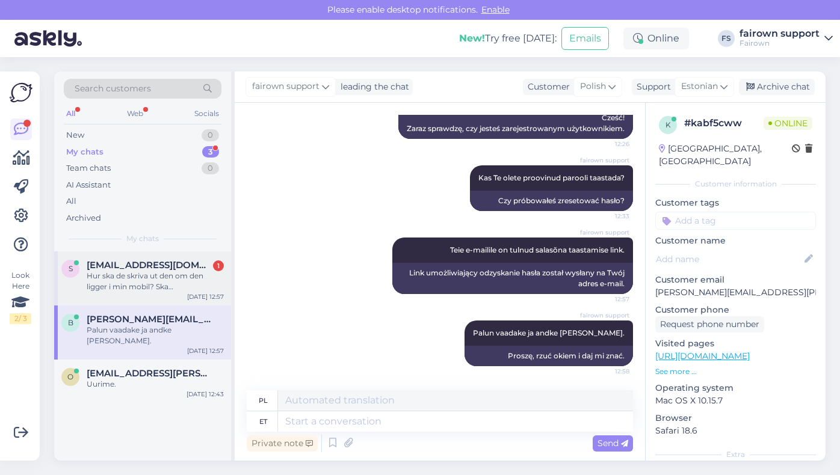
click at [140, 289] on div "Hur ska de skriva ut den om den ligger i min mobil? Ska [PERSON_NAME] etiketten…" at bounding box center [155, 282] width 137 height 22
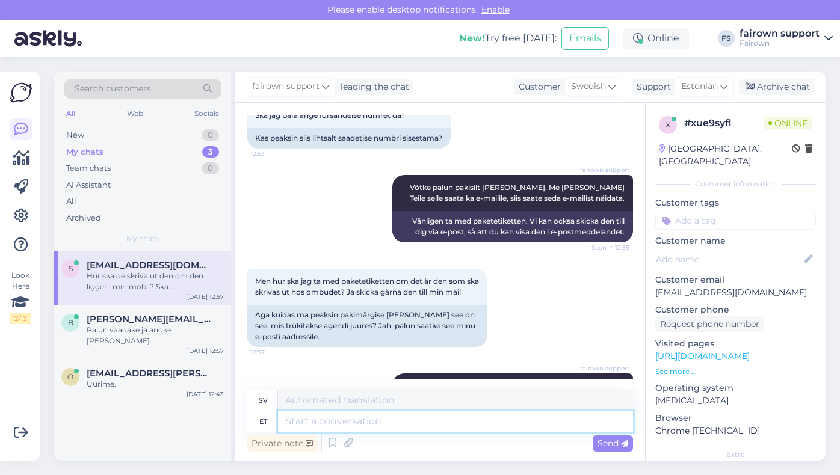
click at [342, 422] on textarea at bounding box center [455, 422] width 355 height 20
type textarea "Nad s"
type textarea "De"
type textarea "Nad saavad"
type textarea "De kan"
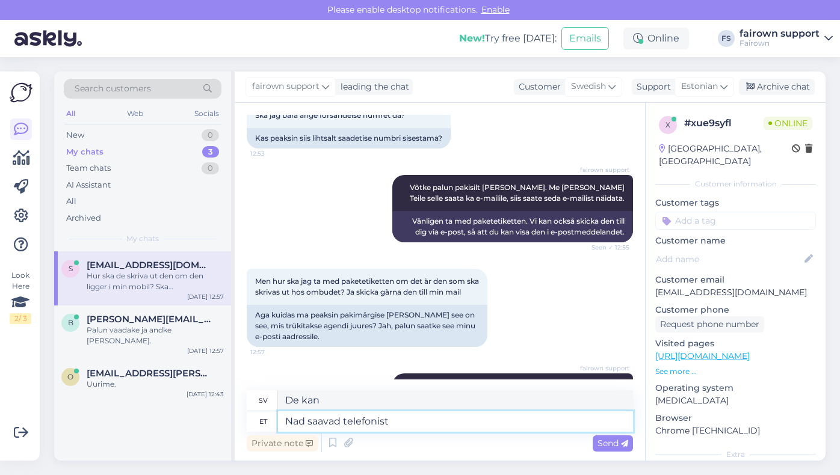
type textarea "Nad saavad telefonist"
type textarea "De kan ringa"
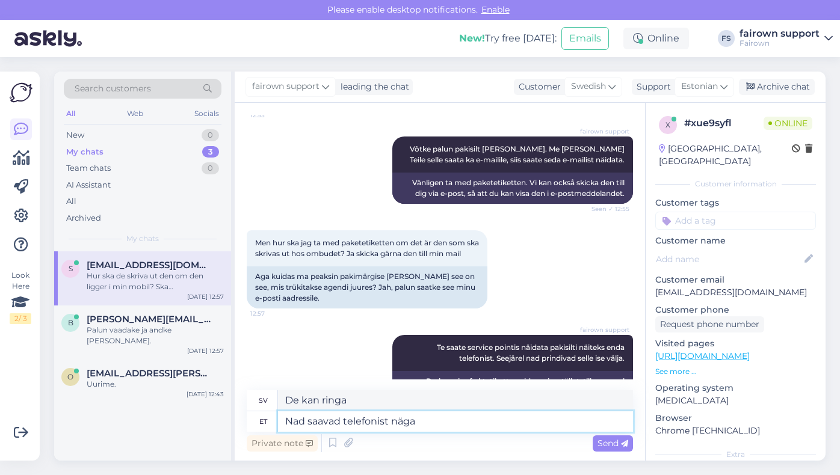
type textarea "Nad saavad telefonist näga"
type textarea "De kan se [PERSON_NAME] telefonen"
type textarea "Nad saavad telefonist"
type textarea "De kan ringa"
type textarea "Nad saavad telefonist skanneerida"
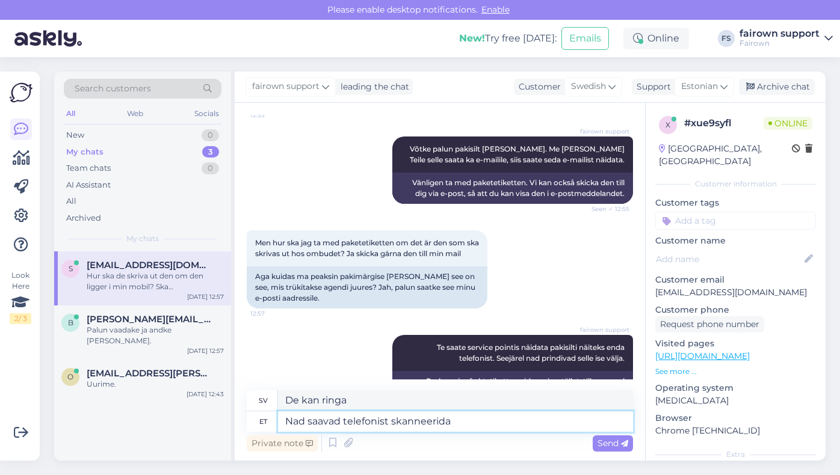
type textarea "De kan skanna [PERSON_NAME] sin telefon"
type textarea "Nad saavad telefonist skanneerida QR k"
type textarea "De kan skanna QR-[PERSON_NAME] sin telefon"
type textarea "Nad saavad telefonist skanneerida QR koodi."
type textarea "De kan skanna QR-[PERSON_NAME] sin telefon."
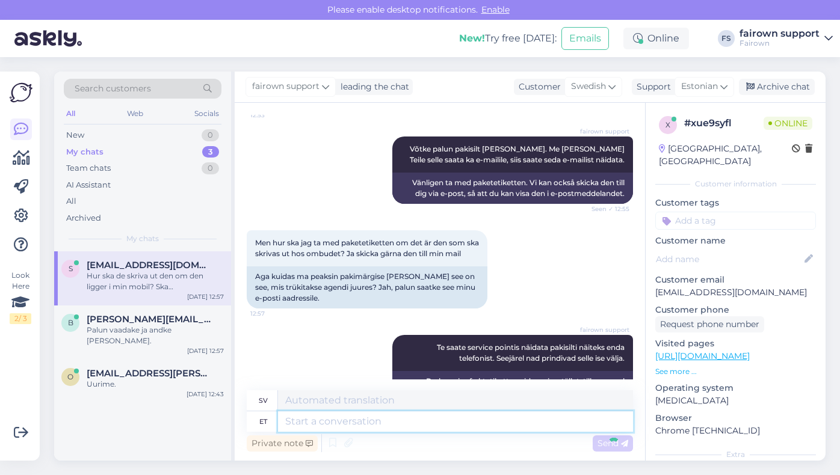
scroll to position [3695, 0]
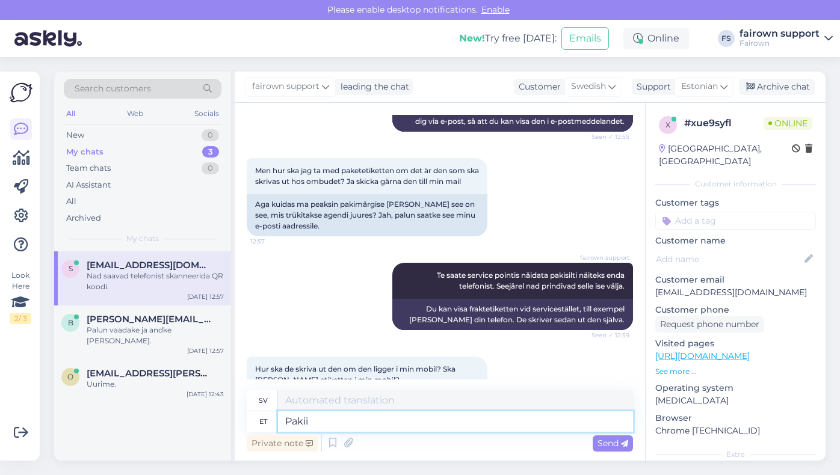
type textarea "Paki"
type textarea "I paketet"
type textarea "Pakisil"
type textarea "I pakistanska"
type textarea "Pakisilt"
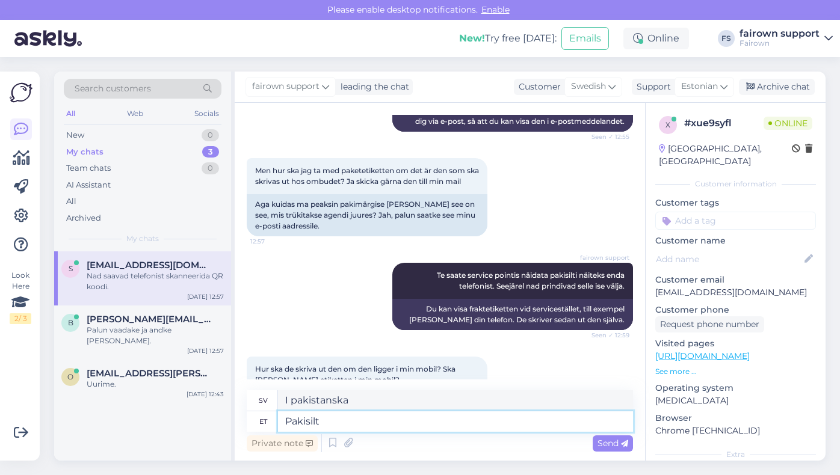
type textarea "Fraktetikett"
type textarea "Pakisilt on s"
type textarea "Förpackningsetiketten är"
type textarea "Pakisilt on saadetud t"
type textarea "Paketetiketten har skickats."
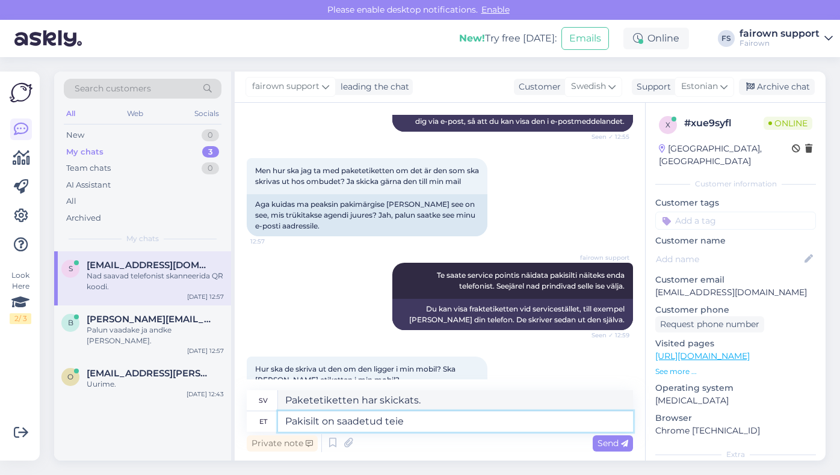
type textarea "Pakisilt on saadetud teie e"
type textarea "Fraktetiketten har skickats till dig."
type textarea "Pakisilt on saadetud teie emailile."
type textarea "Fraktetiketten har skickats till din e-postadress."
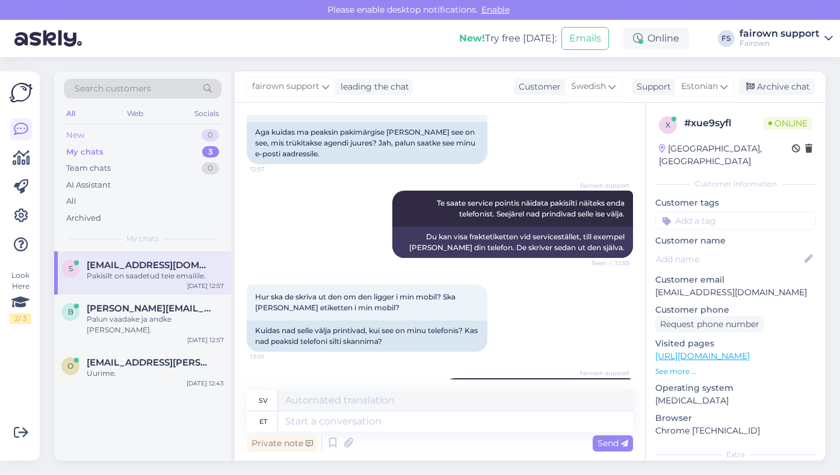
click at [129, 134] on div "New 0" at bounding box center [143, 135] width 158 height 17
